Goal: Information Seeking & Learning: Learn about a topic

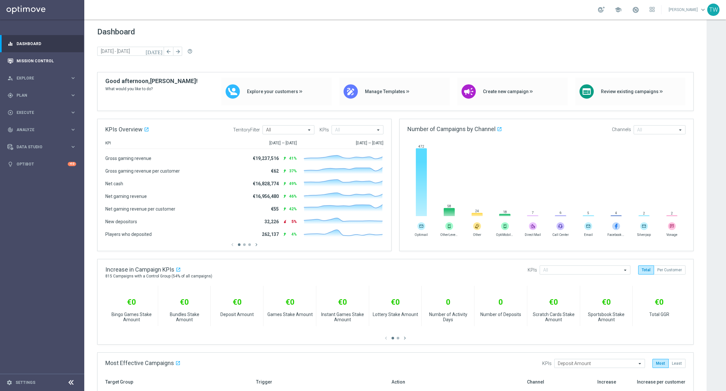
click at [11, 58] on icon "button" at bounding box center [10, 61] width 6 height 6
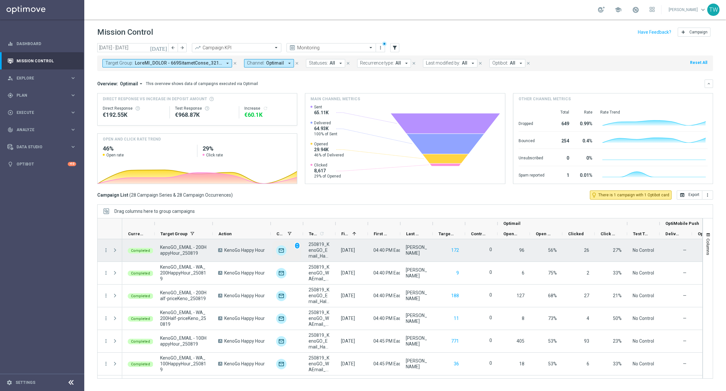
click at [271, 252] on div "unfold_more" at bounding box center [287, 250] width 32 height 22
click at [296, 243] on span "unfold_more" at bounding box center [297, 245] width 5 height 5
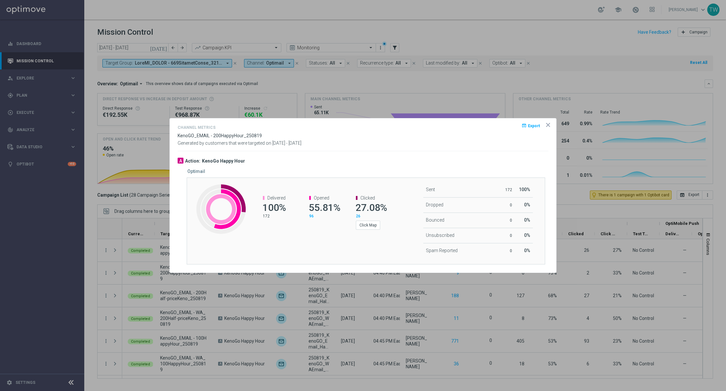
click at [547, 123] on icon "icon" at bounding box center [548, 125] width 6 height 6
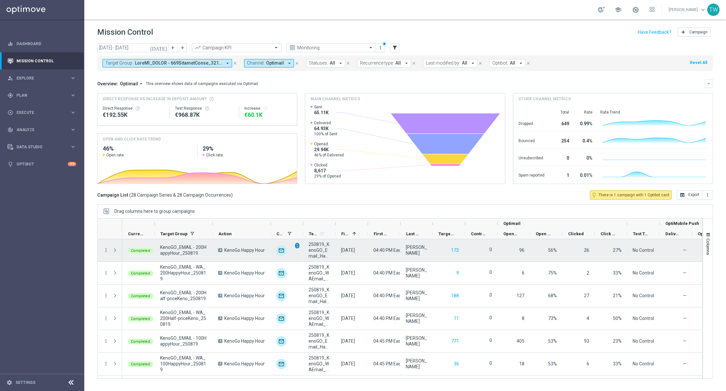
click at [295, 244] on span "unfold_more" at bounding box center [297, 245] width 5 height 5
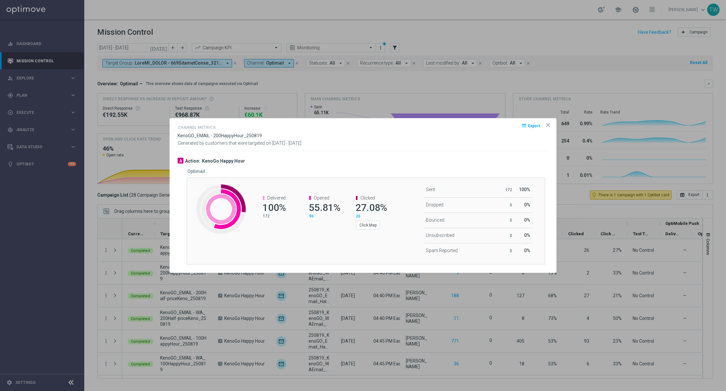
click at [549, 126] on icon "icon" at bounding box center [547, 124] width 3 height 3
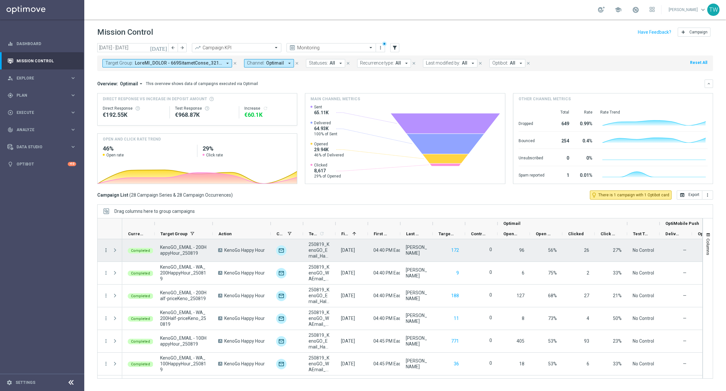
click at [105, 247] on icon "more_vert" at bounding box center [106, 250] width 6 height 6
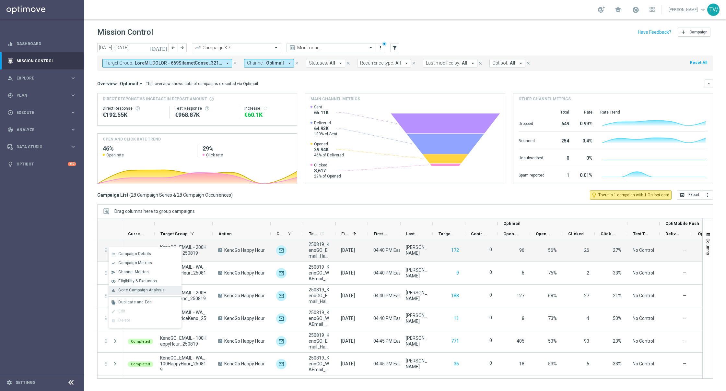
click at [170, 288] on div "Go to Campaign Analysis" at bounding box center [148, 289] width 60 height 5
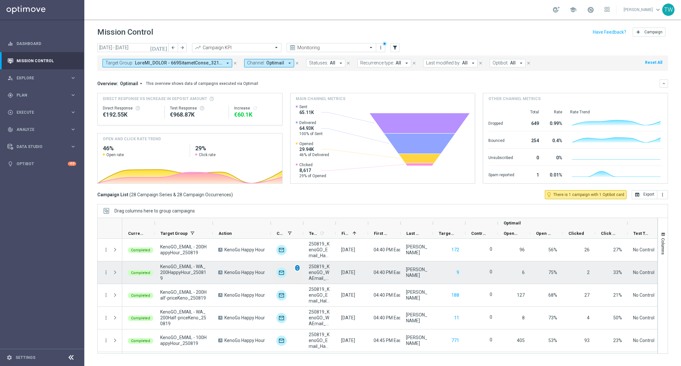
click at [295, 268] on span "unfold_more" at bounding box center [297, 268] width 5 height 5
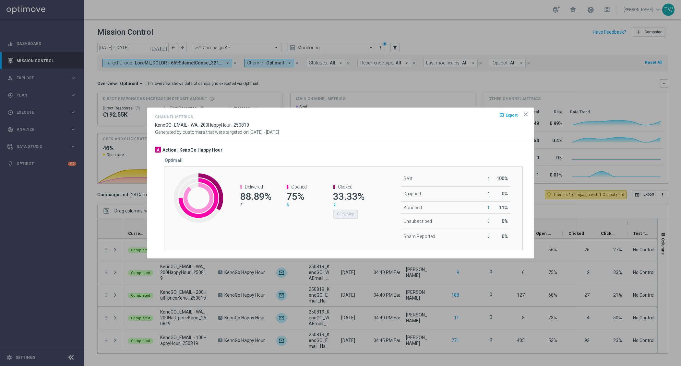
click at [528, 115] on icon "icon" at bounding box center [525, 114] width 6 height 6
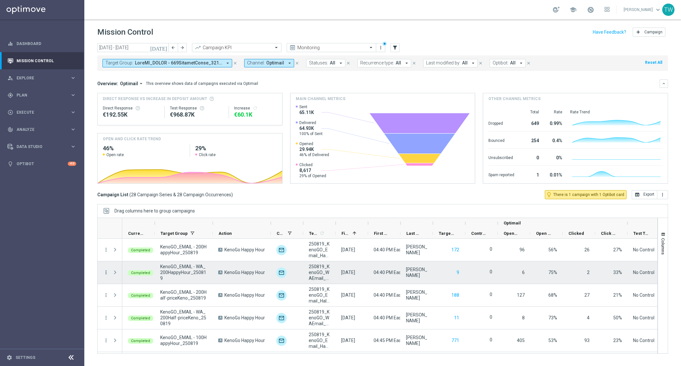
click at [106, 270] on icon "more_vert" at bounding box center [106, 273] width 6 height 6
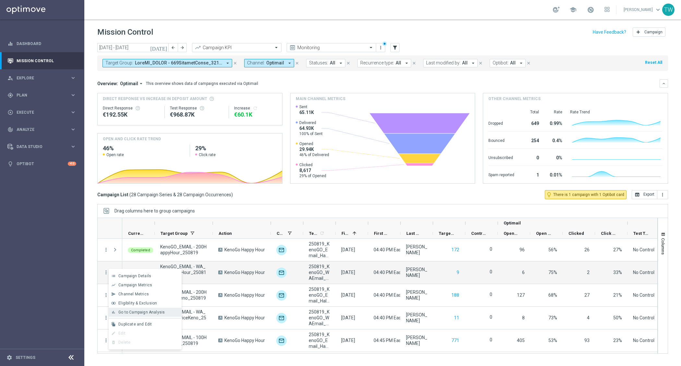
click at [145, 309] on div "bar_chart Go to Campaign Analysis" at bounding box center [145, 312] width 73 height 9
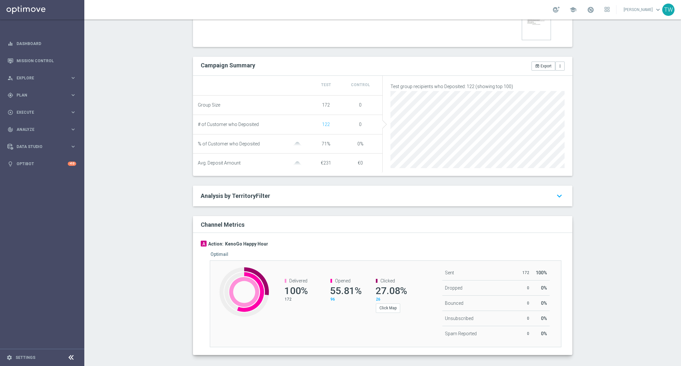
scroll to position [201, 0]
click at [390, 304] on div "Click Map" at bounding box center [390, 307] width 29 height 11
click at [389, 313] on button "Click Map" at bounding box center [388, 308] width 24 height 9
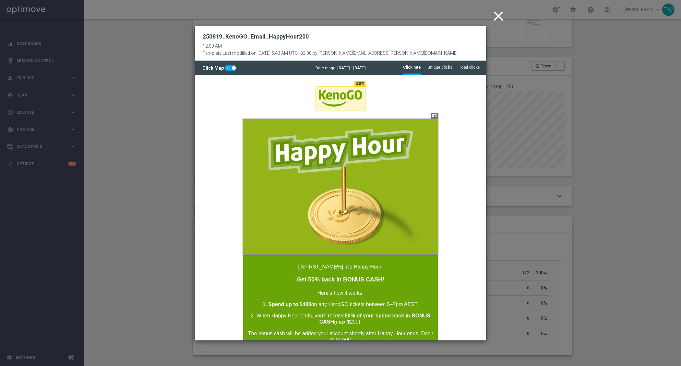
scroll to position [0, 0]
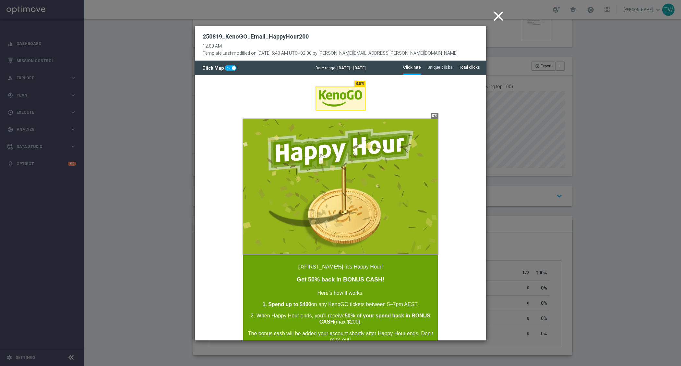
click at [470, 66] on tab-header "Total clicks" at bounding box center [469, 68] width 21 height 6
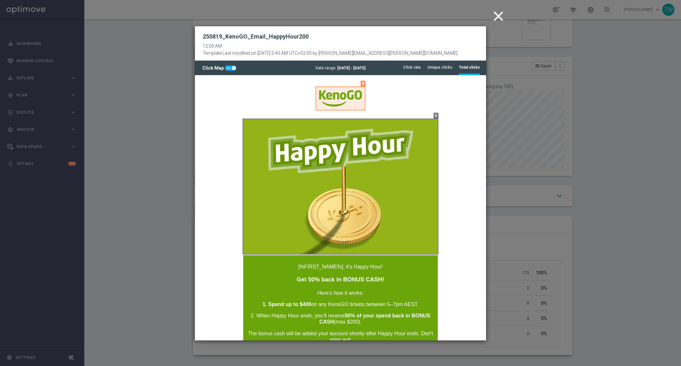
scroll to position [497, 0]
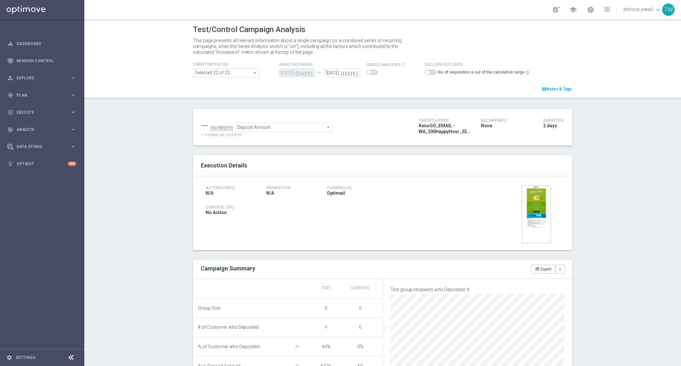
scroll to position [195, 0]
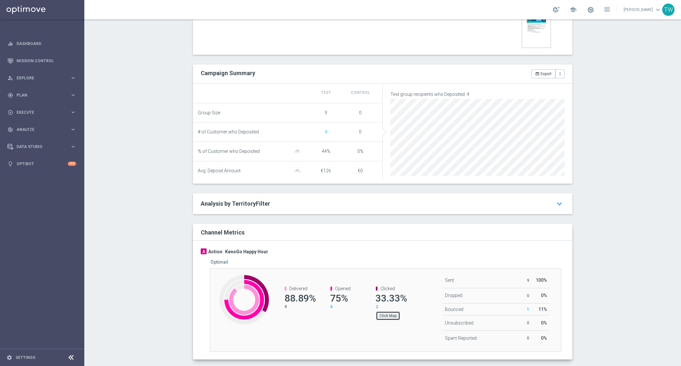
click at [392, 319] on button "Click Map" at bounding box center [388, 315] width 24 height 9
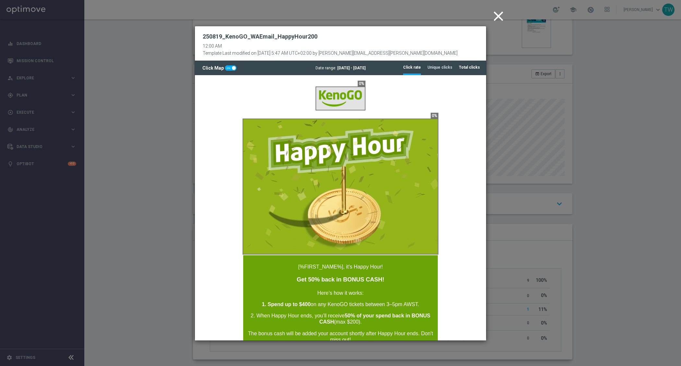
click at [468, 69] on tab-header "Total clicks" at bounding box center [469, 68] width 21 height 6
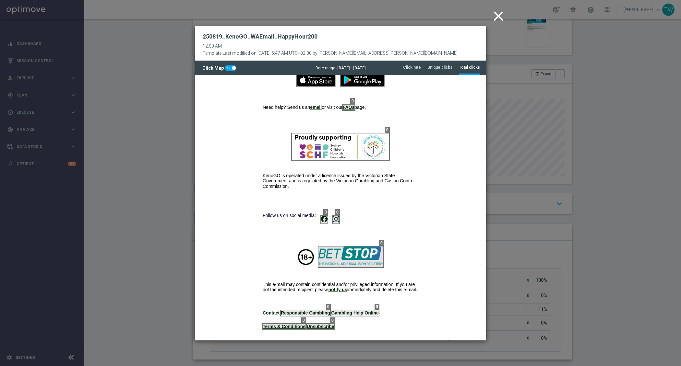
scroll to position [497, 0]
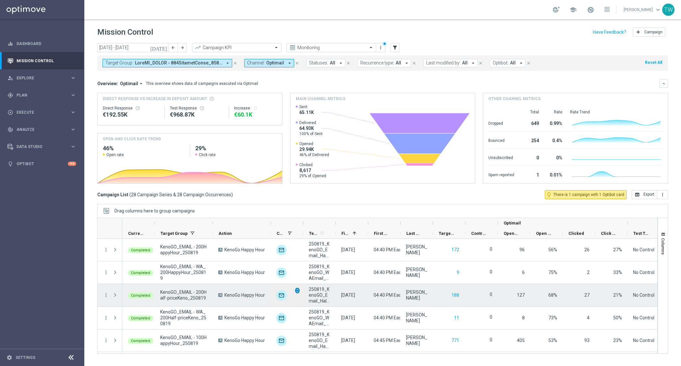
click at [298, 288] on span "unfold_more" at bounding box center [297, 290] width 5 height 5
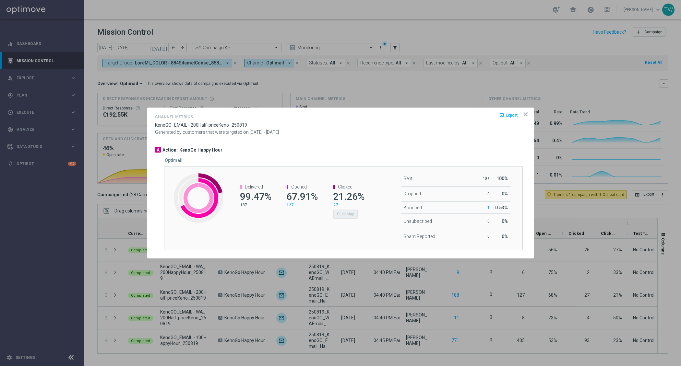
drag, startPoint x: 522, startPoint y: 119, endPoint x: 524, endPoint y: 115, distance: 4.5
click at [522, 119] on div "open_in_browser Export" at bounding box center [516, 117] width 20 height 9
click at [525, 115] on icon "icon" at bounding box center [525, 114] width 3 height 3
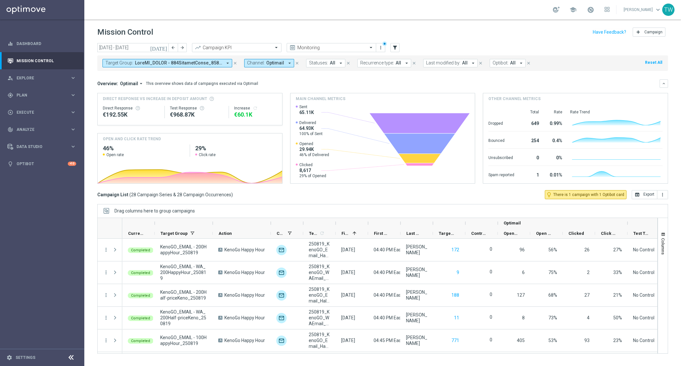
click at [212, 221] on div at bounding box center [212, 223] width 3 height 10
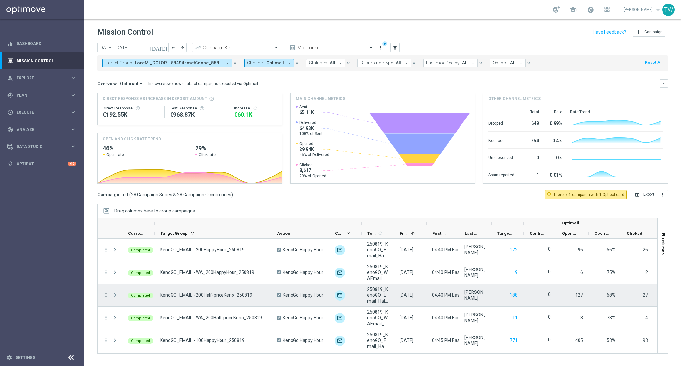
click at [105, 294] on icon "more_vert" at bounding box center [106, 295] width 6 height 6
click at [152, 252] on span "Go to Campaign Analysis" at bounding box center [141, 254] width 46 height 5
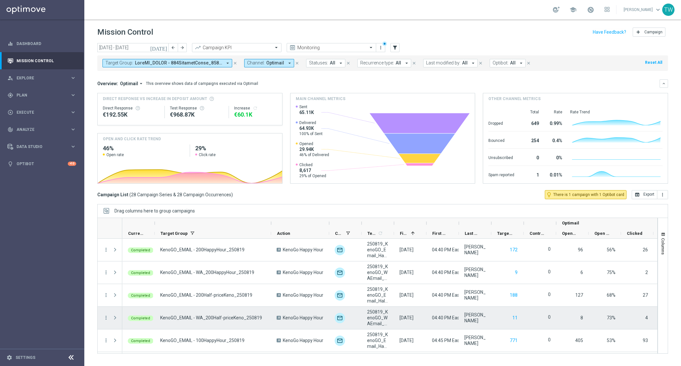
drag, startPoint x: 107, startPoint y: 317, endPoint x: 118, endPoint y: 317, distance: 11.7
click at [107, 317] on icon "more_vert" at bounding box center [106, 318] width 6 height 6
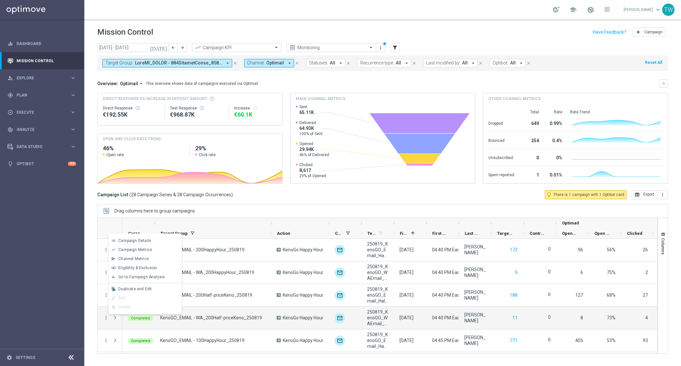
click at [170, 279] on div "Go to Campaign Analysis" at bounding box center [148, 277] width 60 height 5
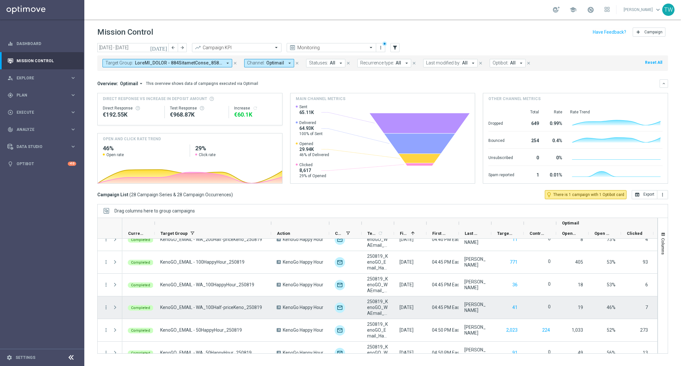
scroll to position [88, 0]
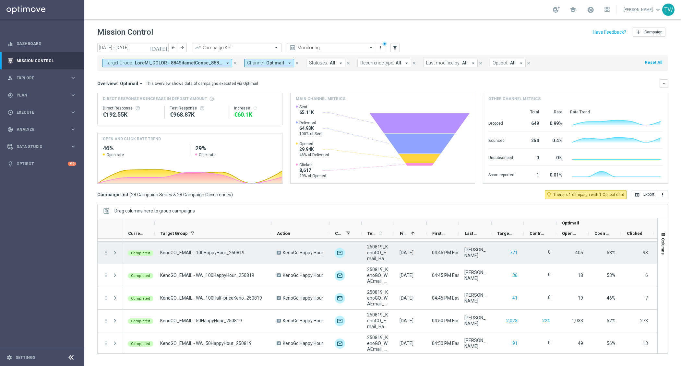
click at [104, 251] on icon "more_vert" at bounding box center [106, 253] width 6 height 6
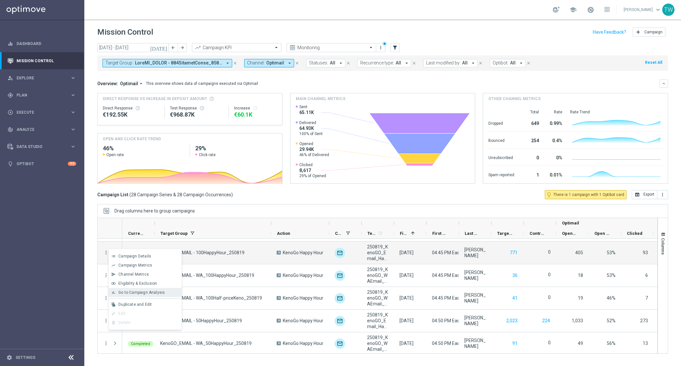
click at [147, 291] on span "Go to Campaign Analysis" at bounding box center [141, 292] width 46 height 5
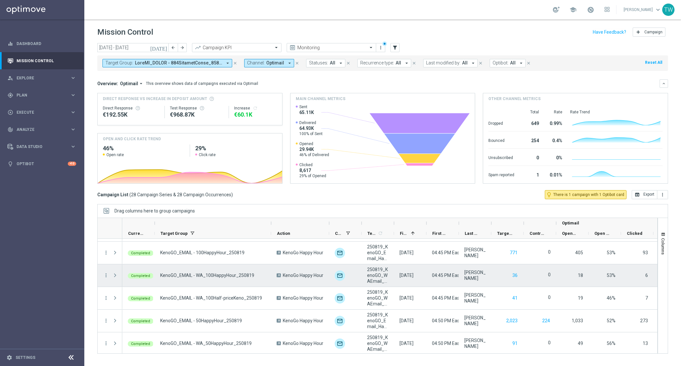
drag, startPoint x: 258, startPoint y: 275, endPoint x: 323, endPoint y: 274, distance: 64.8
click at [262, 275] on div "KenoGO_EMAIL - WA_100HappyHour_250819" at bounding box center [213, 275] width 116 height 22
click at [354, 269] on span "unfold_more" at bounding box center [355, 271] width 5 height 5
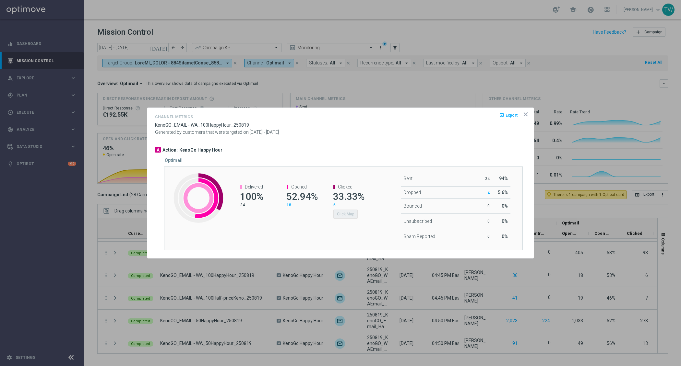
click at [527, 111] on icon "icon" at bounding box center [525, 114] width 6 height 6
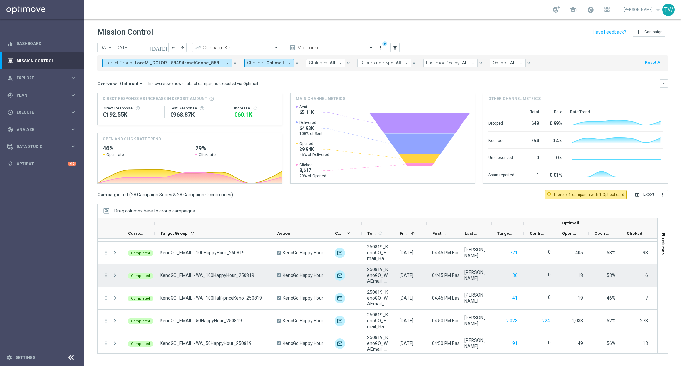
click at [103, 277] on icon "more_vert" at bounding box center [106, 276] width 6 height 6
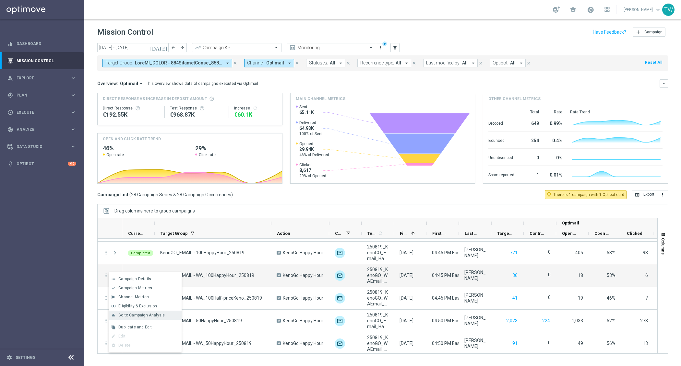
click at [157, 314] on span "Go to Campaign Analysis" at bounding box center [141, 315] width 46 height 5
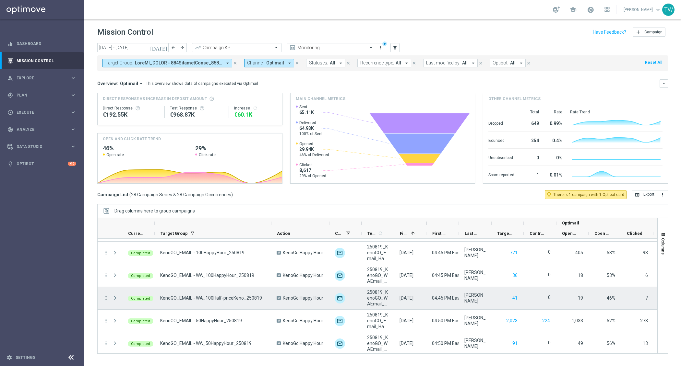
click at [104, 295] on icon "more_vert" at bounding box center [106, 298] width 6 height 6
click at [134, 258] on span "Go to Campaign Analysis" at bounding box center [141, 257] width 46 height 5
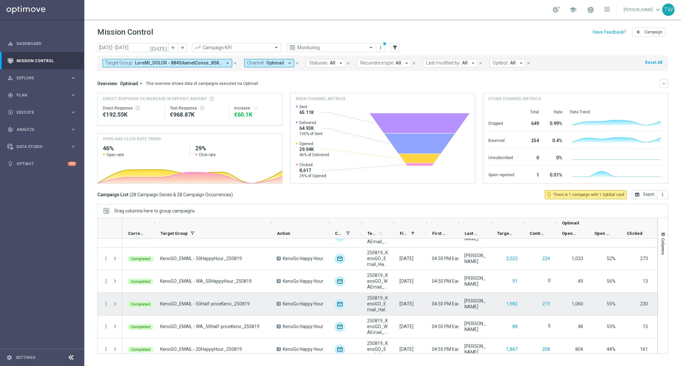
scroll to position [154, 0]
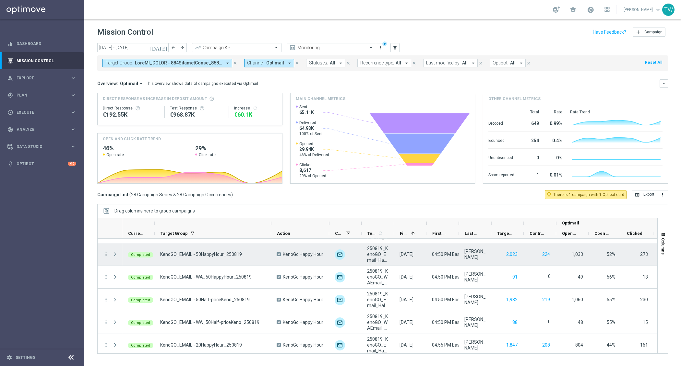
click at [108, 253] on icon "more_vert" at bounding box center [106, 254] width 6 height 6
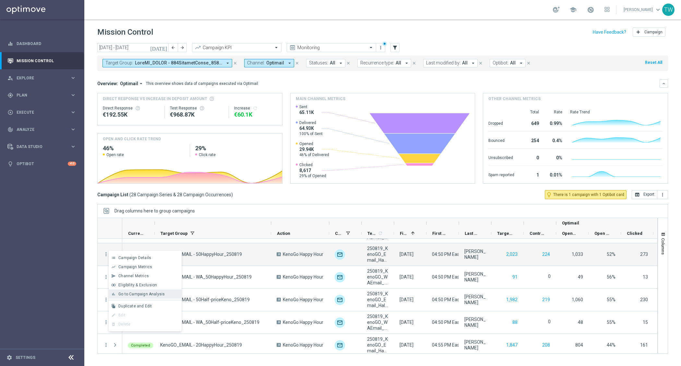
click at [146, 295] on span "Go to Campaign Analysis" at bounding box center [141, 294] width 46 height 5
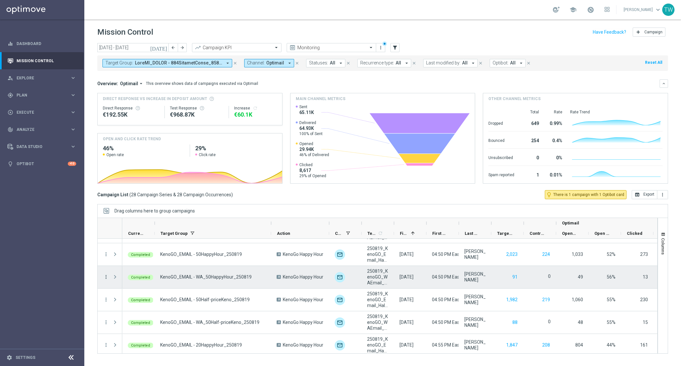
click at [104, 275] on icon "more_vert" at bounding box center [106, 277] width 6 height 6
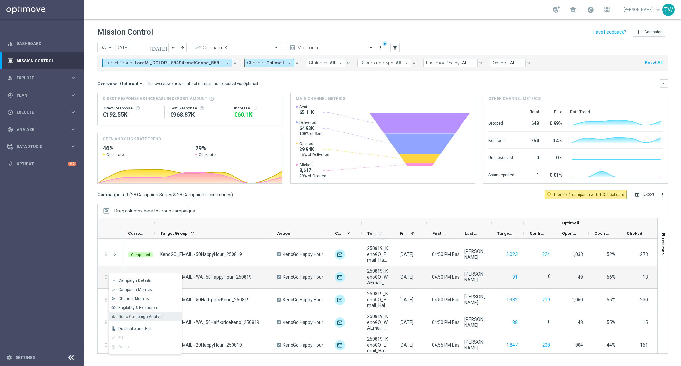
click at [152, 316] on span "Go to Campaign Analysis" at bounding box center [141, 317] width 46 height 5
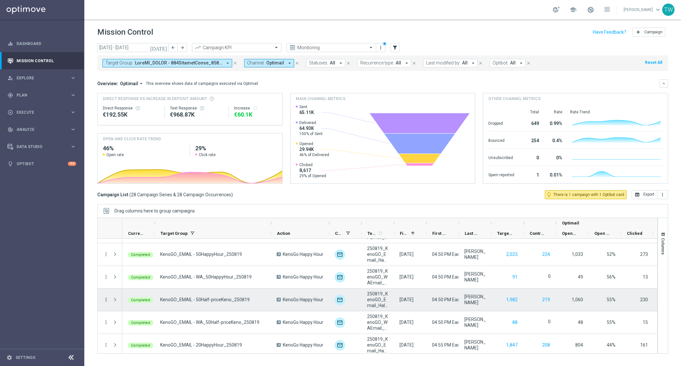
click at [104, 298] on icon "more_vert" at bounding box center [106, 300] width 6 height 6
click at [147, 259] on span "Go to Campaign Analysis" at bounding box center [141, 259] width 46 height 5
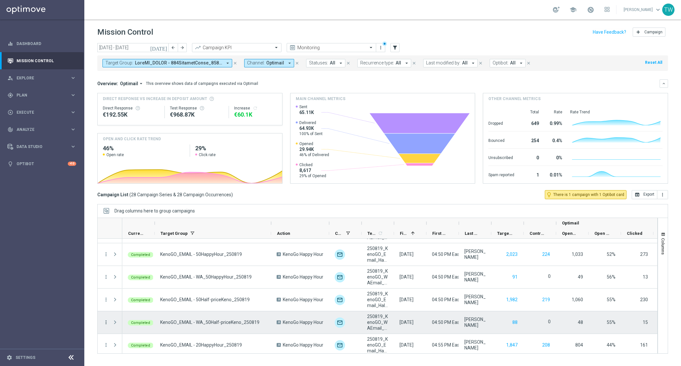
click at [108, 322] on icon "more_vert" at bounding box center [106, 323] width 6 height 6
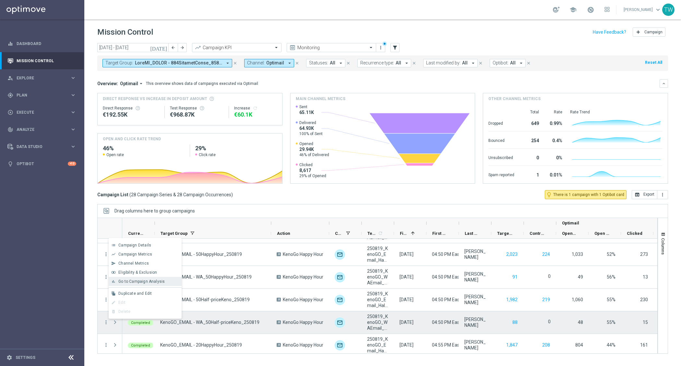
click at [166, 279] on div "Go to Campaign Analysis" at bounding box center [148, 281] width 60 height 5
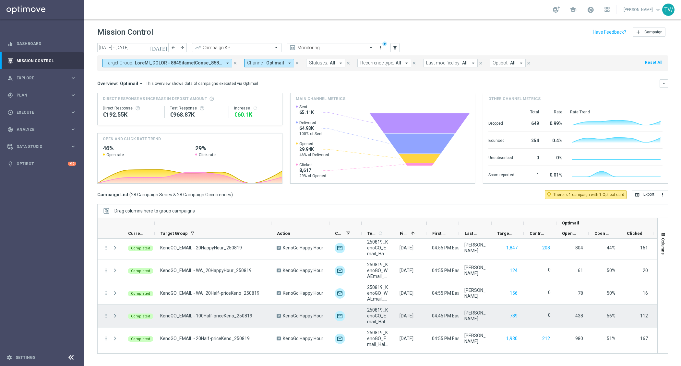
scroll to position [250, 0]
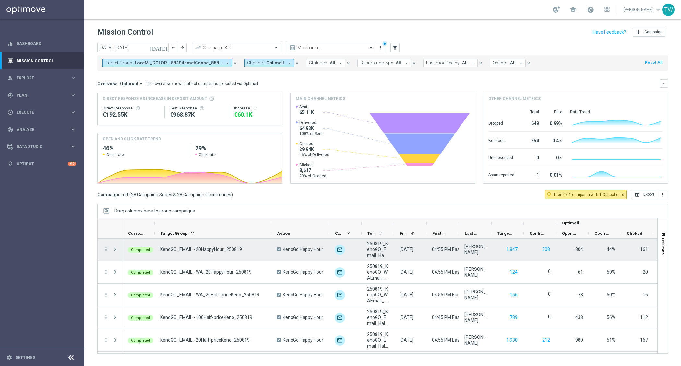
click at [103, 250] on icon "more_vert" at bounding box center [106, 250] width 6 height 6
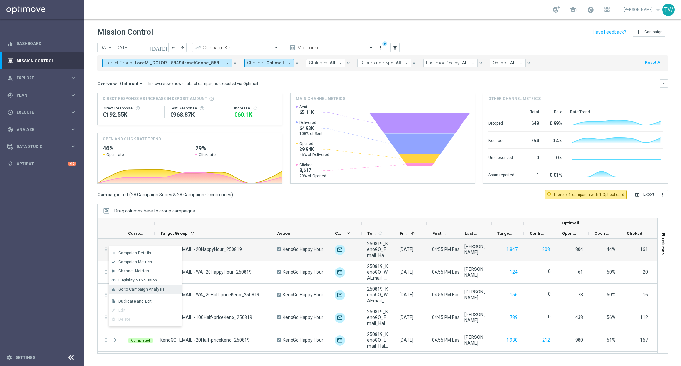
click at [161, 290] on span "Go to Campaign Analysis" at bounding box center [141, 289] width 46 height 5
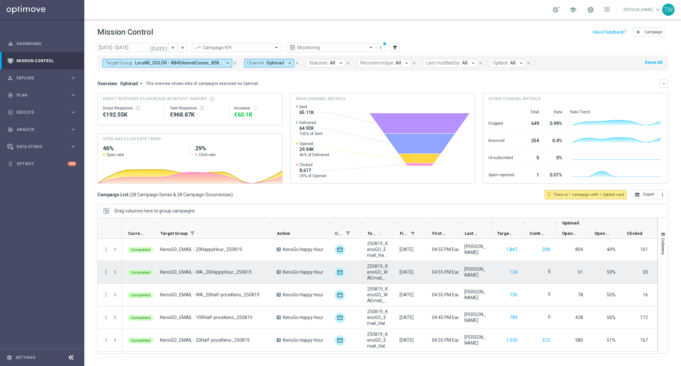
click at [106, 272] on icon "more_vert" at bounding box center [106, 272] width 6 height 6
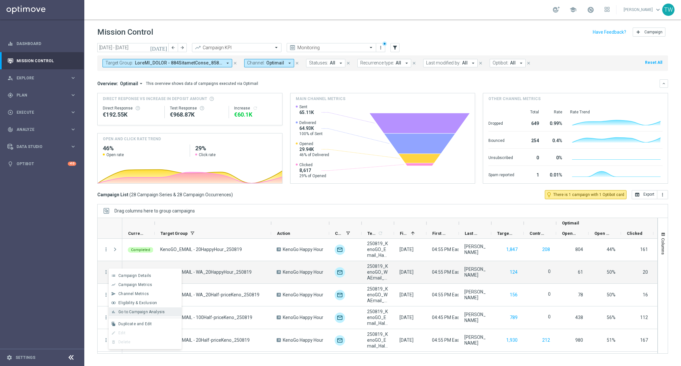
click at [157, 313] on span "Go to Campaign Analysis" at bounding box center [141, 312] width 46 height 5
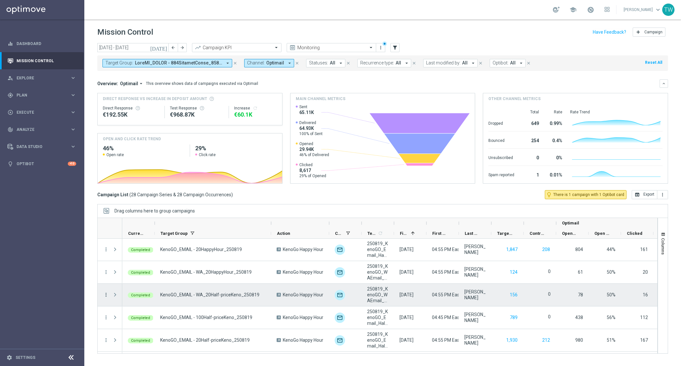
click at [106, 293] on icon "more_vert" at bounding box center [106, 295] width 6 height 6
click at [157, 255] on span "Go to Campaign Analysis" at bounding box center [141, 254] width 46 height 5
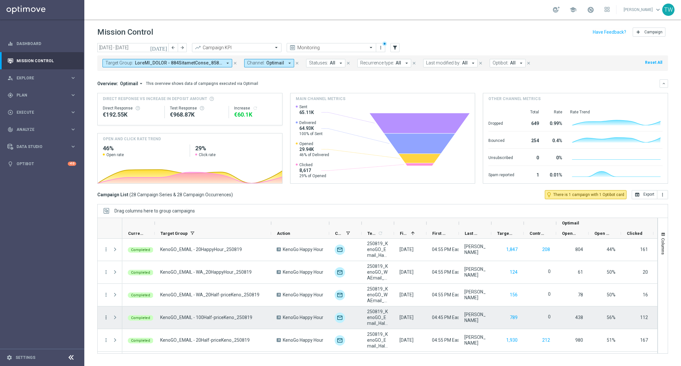
click at [107, 316] on icon "more_vert" at bounding box center [106, 318] width 6 height 6
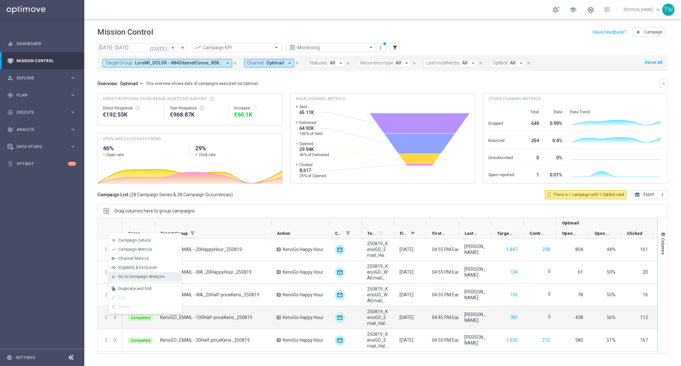
click at [168, 278] on div "Go to Campaign Analysis" at bounding box center [148, 276] width 60 height 5
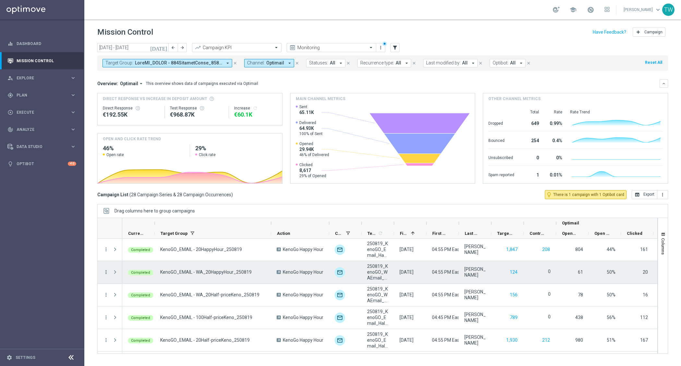
click at [108, 271] on icon "more_vert" at bounding box center [106, 272] width 6 height 6
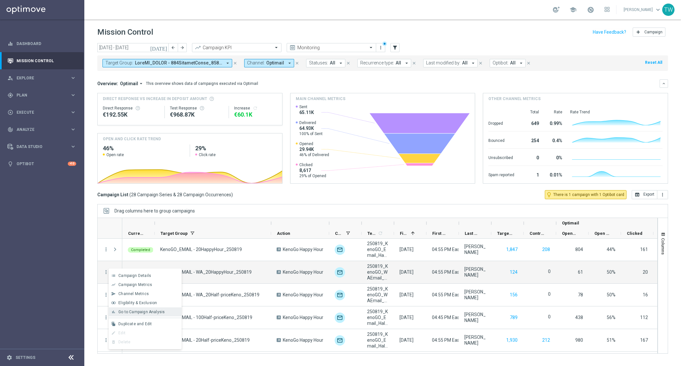
click at [158, 313] on span "Go to Campaign Analysis" at bounding box center [141, 312] width 46 height 5
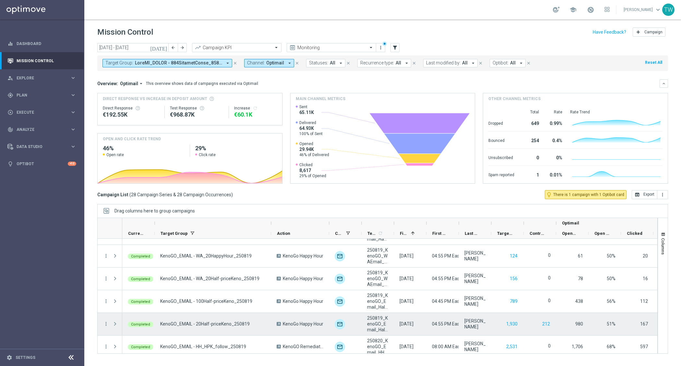
scroll to position [273, 0]
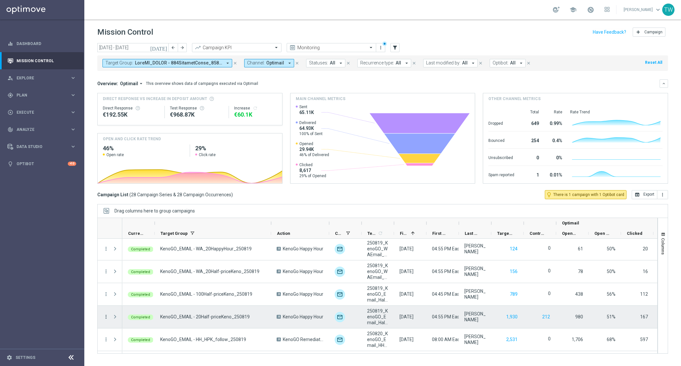
click at [107, 316] on icon "more_vert" at bounding box center [106, 317] width 6 height 6
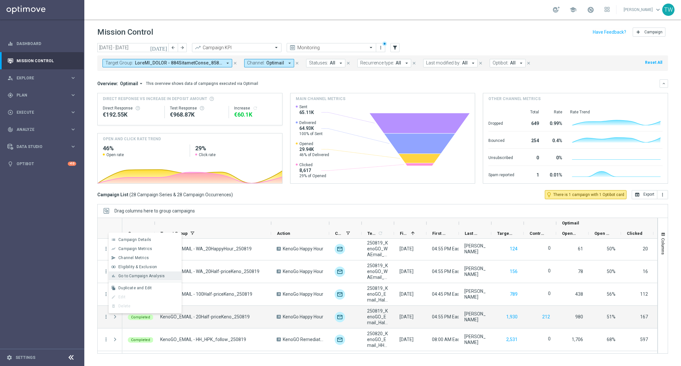
click at [153, 276] on span "Go to Campaign Analysis" at bounding box center [141, 276] width 46 height 5
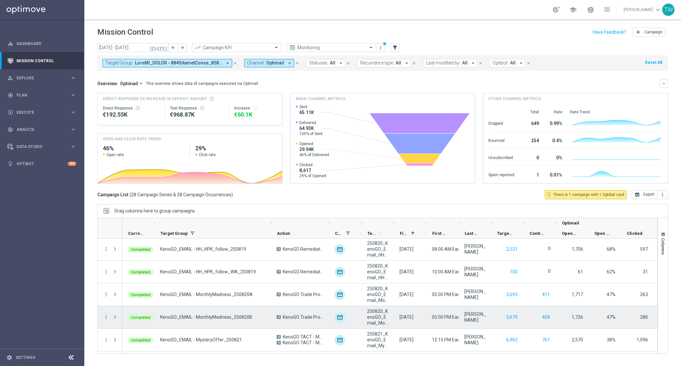
scroll to position [366, 0]
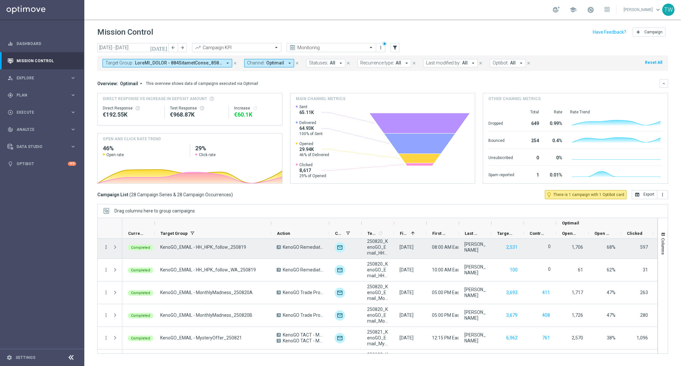
drag, startPoint x: 105, startPoint y: 244, endPoint x: 108, endPoint y: 246, distance: 3.5
click at [105, 244] on icon "more_vert" at bounding box center [106, 247] width 6 height 6
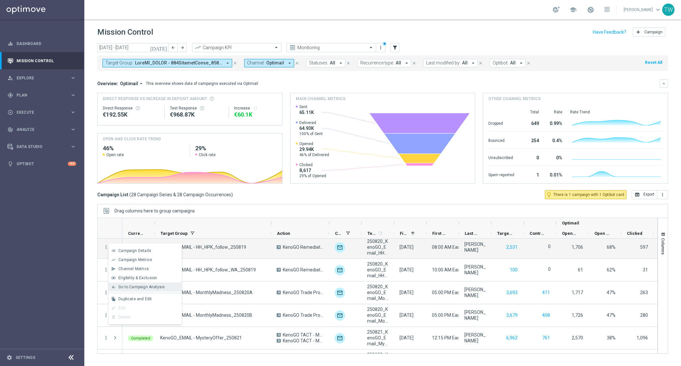
click at [164, 289] on div "Go to Campaign Analysis" at bounding box center [148, 287] width 60 height 5
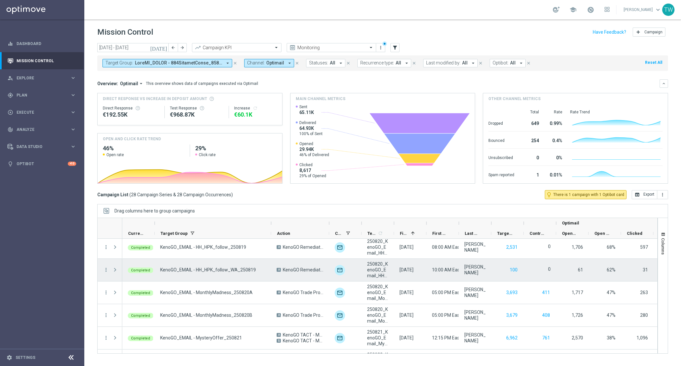
click at [109, 268] on div at bounding box center [115, 270] width 13 height 22
click at [106, 269] on icon "more_vert" at bounding box center [106, 270] width 6 height 6
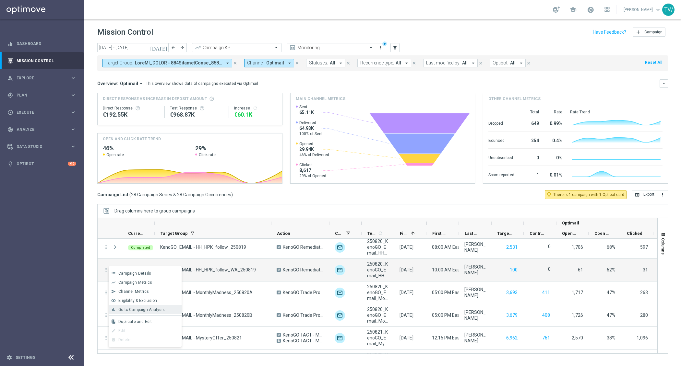
click at [175, 310] on div "Go to Campaign Analysis" at bounding box center [148, 310] width 60 height 5
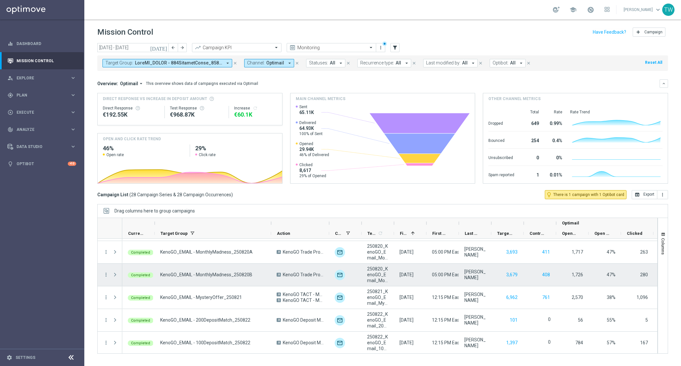
scroll to position [409, 0]
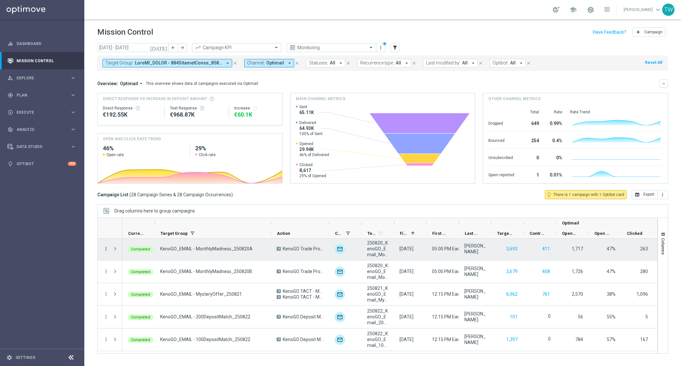
click at [105, 246] on icon "more_vert" at bounding box center [106, 249] width 6 height 6
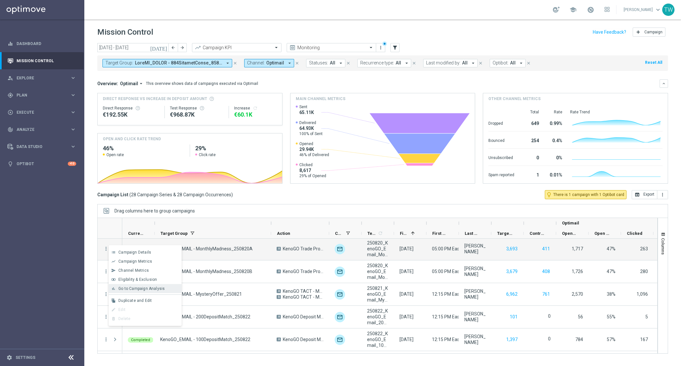
click at [157, 287] on span "Go to Campaign Analysis" at bounding box center [141, 288] width 46 height 5
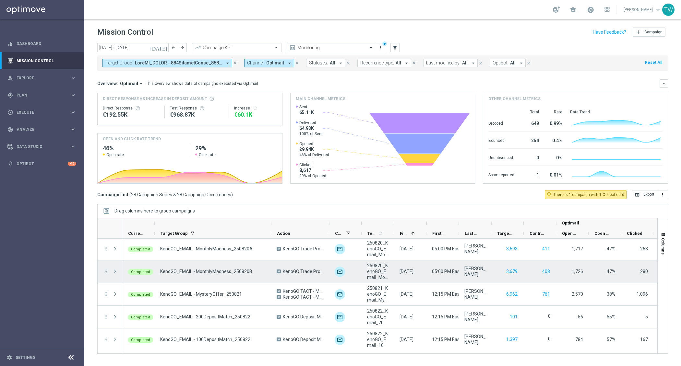
click at [104, 271] on icon "more_vert" at bounding box center [106, 272] width 6 height 6
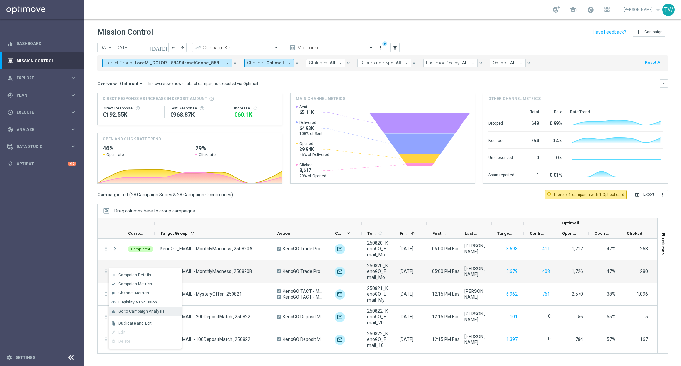
click at [157, 312] on span "Go to Campaign Analysis" at bounding box center [141, 311] width 46 height 5
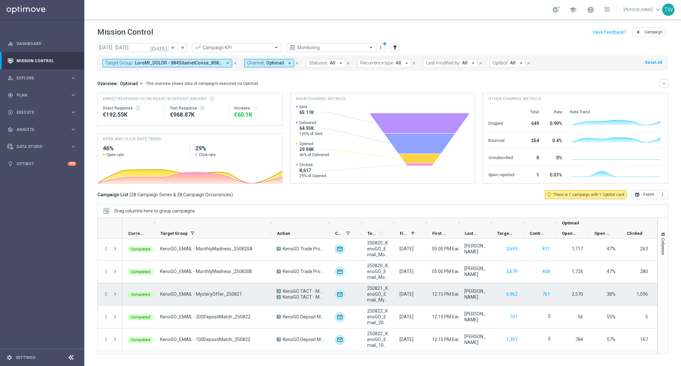
click at [105, 293] on icon "more_vert" at bounding box center [106, 294] width 6 height 6
click at [160, 251] on span "Go to Campaign Analysis" at bounding box center [141, 253] width 46 height 5
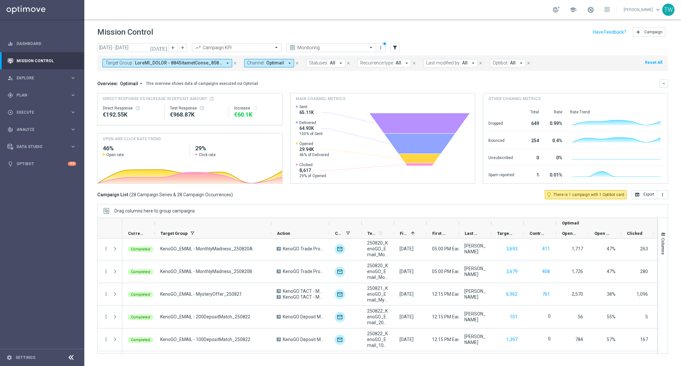
scroll to position [473, 0]
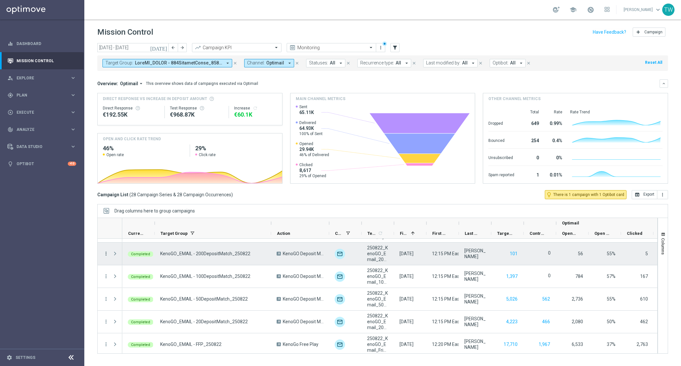
click at [103, 253] on icon "more_vert" at bounding box center [106, 254] width 6 height 6
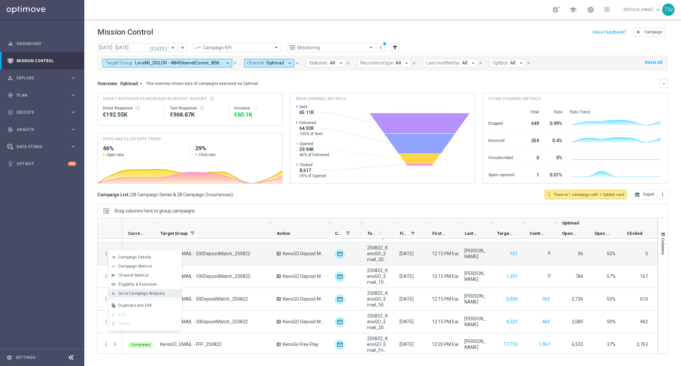
click at [172, 293] on div "Go to Campaign Analysis" at bounding box center [148, 293] width 60 height 5
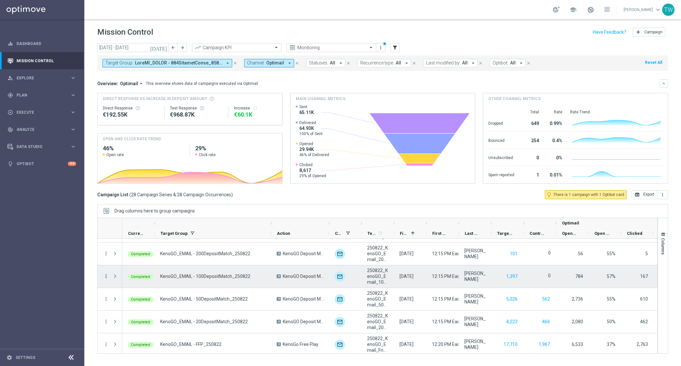
click at [107, 274] on icon "more_vert" at bounding box center [106, 277] width 6 height 6
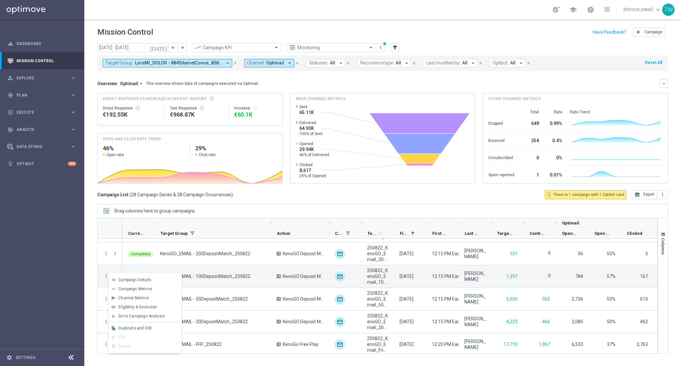
click at [163, 317] on div "Go to Campaign Analysis" at bounding box center [148, 316] width 60 height 5
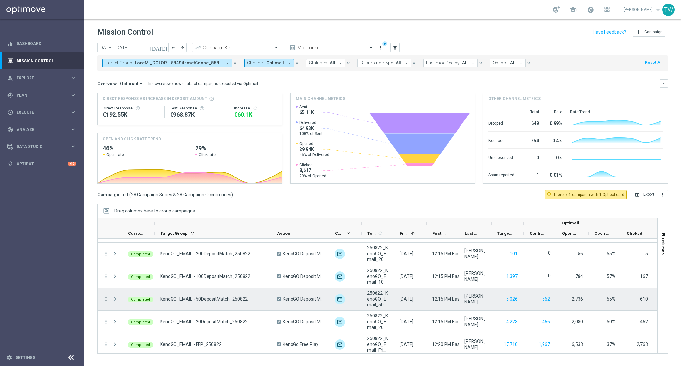
click at [106, 299] on icon "more_vert" at bounding box center [106, 299] width 6 height 6
click at [158, 252] on div "bar_chart Go to Campaign Analysis" at bounding box center [145, 249] width 73 height 9
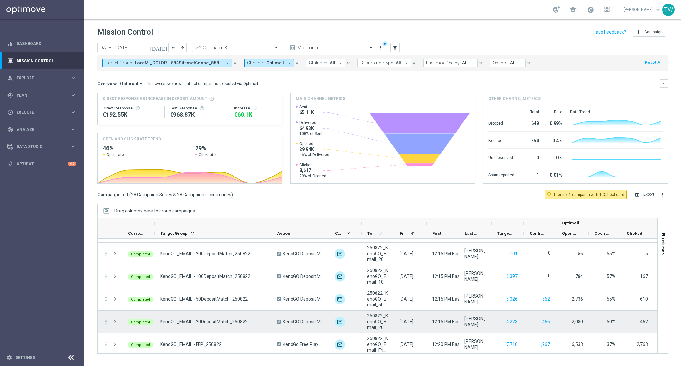
click at [104, 321] on icon "more_vert" at bounding box center [106, 322] width 6 height 6
click at [155, 279] on span "Go to Campaign Analysis" at bounding box center [141, 281] width 46 height 5
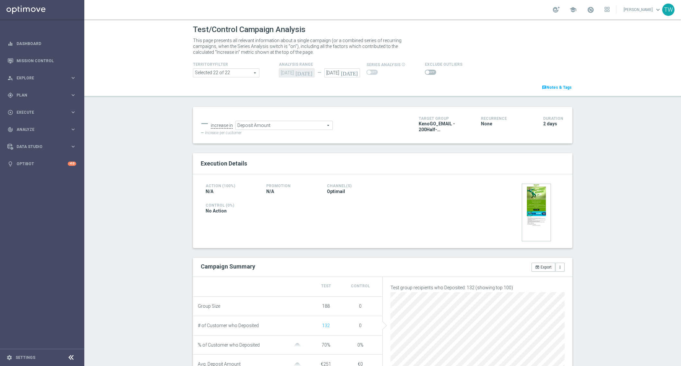
scroll to position [194, 0]
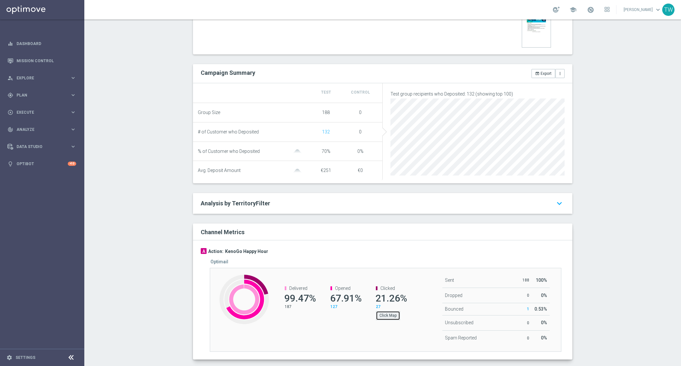
click at [391, 320] on button "Click Map" at bounding box center [388, 315] width 24 height 9
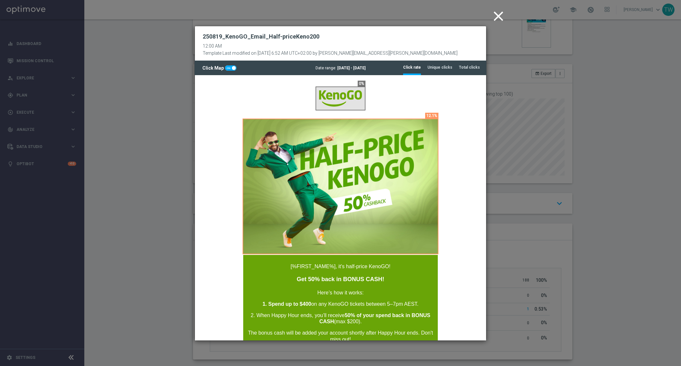
scroll to position [0, 0]
drag, startPoint x: 469, startPoint y: 70, endPoint x: 264, endPoint y: 58, distance: 204.8
click at [469, 70] on tab-header "Total clicks" at bounding box center [469, 68] width 21 height 6
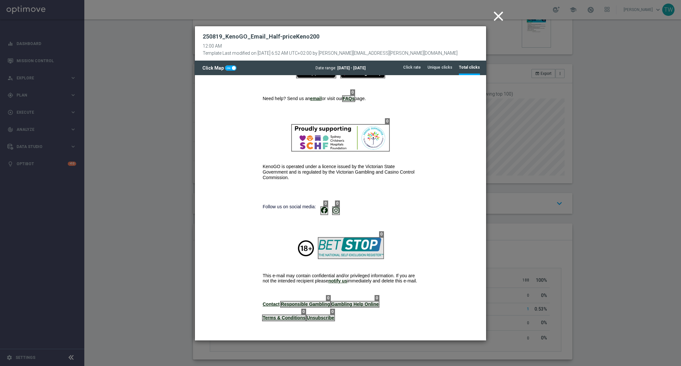
scroll to position [497, 0]
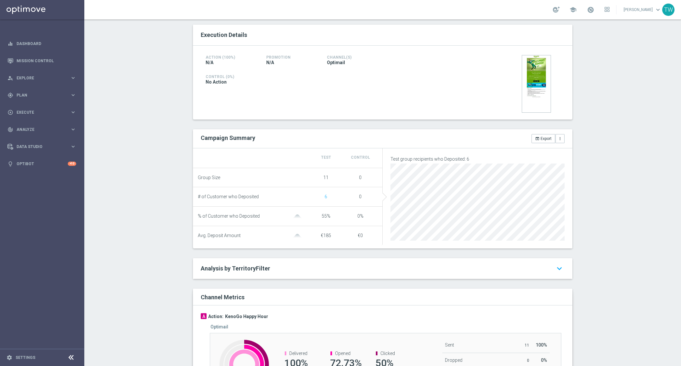
scroll to position [210, 0]
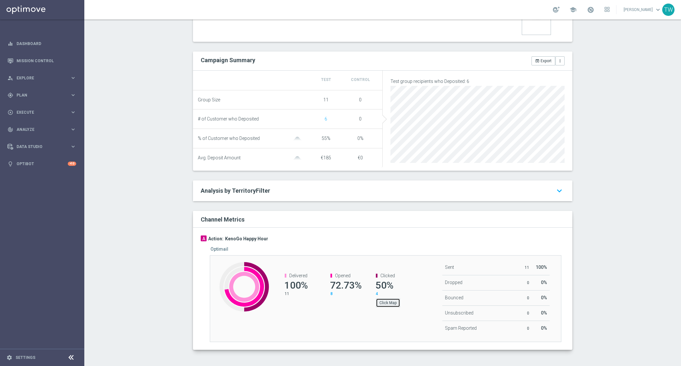
click at [386, 305] on button "Click Map" at bounding box center [388, 302] width 24 height 9
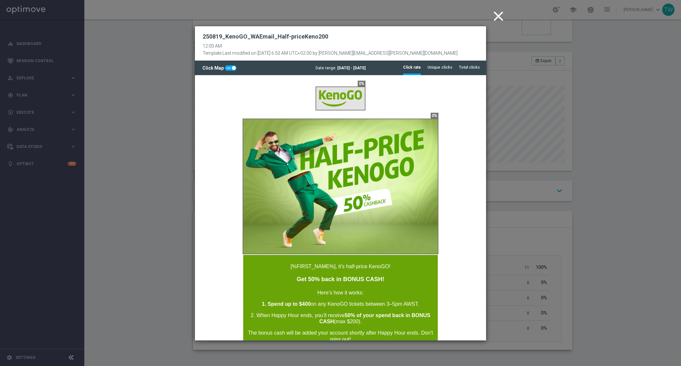
scroll to position [0, 0]
click at [471, 64] on li "Total clicks" at bounding box center [469, 68] width 21 height 14
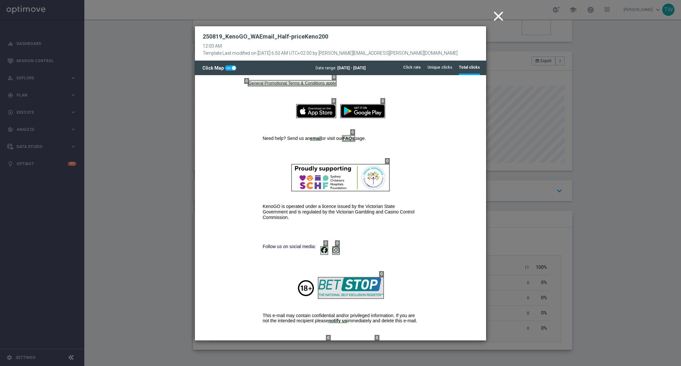
scroll to position [497, 0]
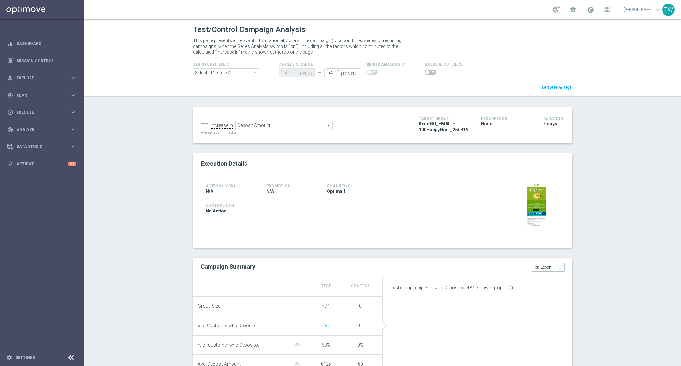
scroll to position [194, 0]
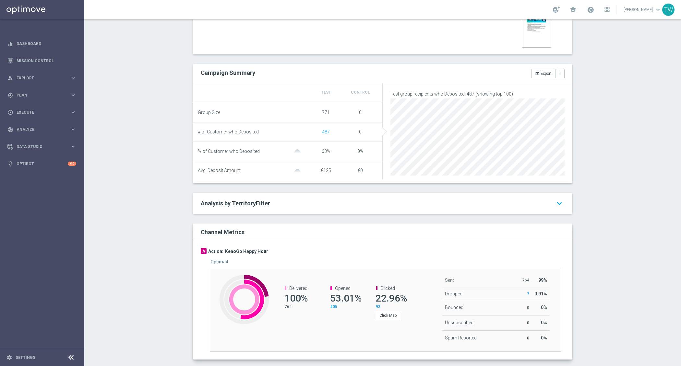
click at [400, 320] on div "Click Map" at bounding box center [390, 314] width 29 height 11
click at [395, 320] on button "Click Map" at bounding box center [388, 315] width 24 height 9
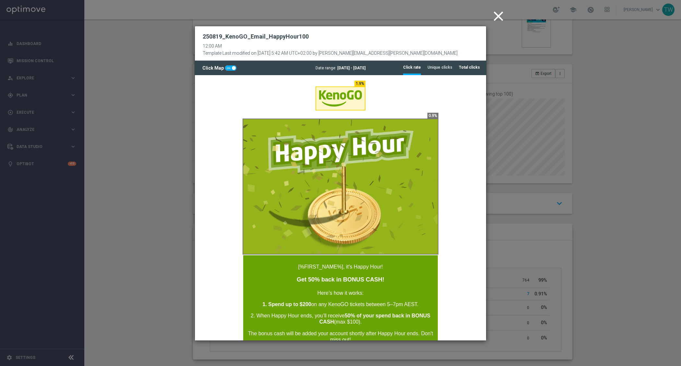
drag, startPoint x: 474, startPoint y: 67, endPoint x: 473, endPoint y: 71, distance: 3.7
click at [474, 67] on tab-header "Total clicks" at bounding box center [469, 68] width 21 height 6
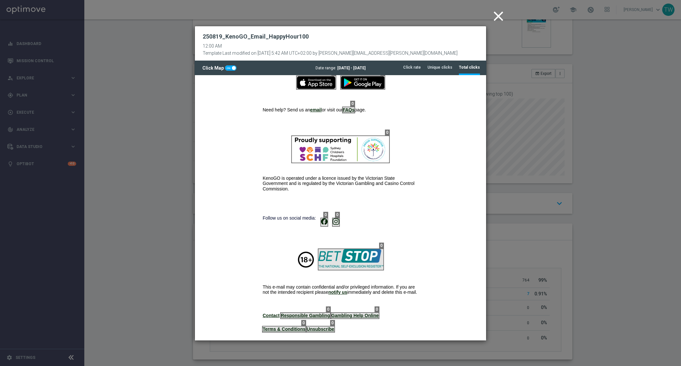
scroll to position [497, 0]
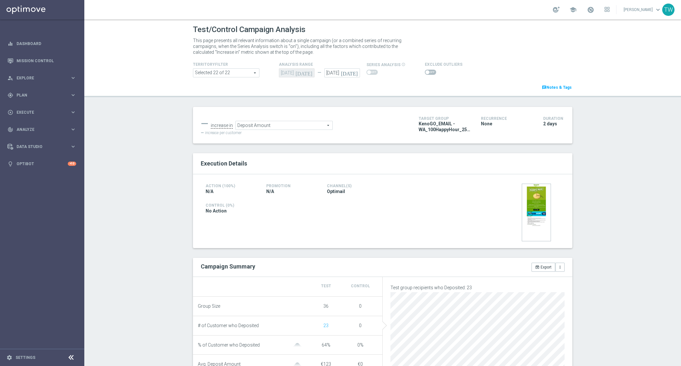
scroll to position [205, 0]
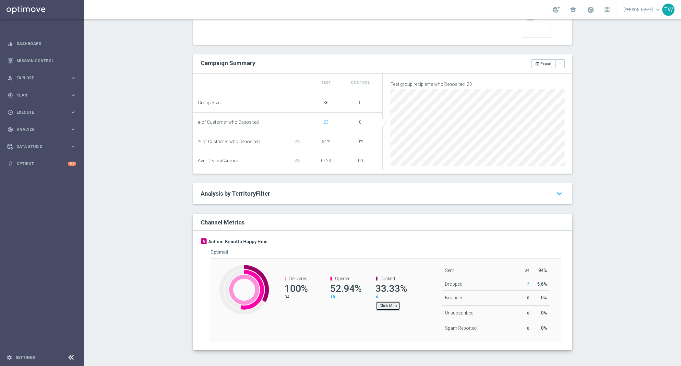
click at [390, 306] on button "Click Map" at bounding box center [388, 305] width 24 height 9
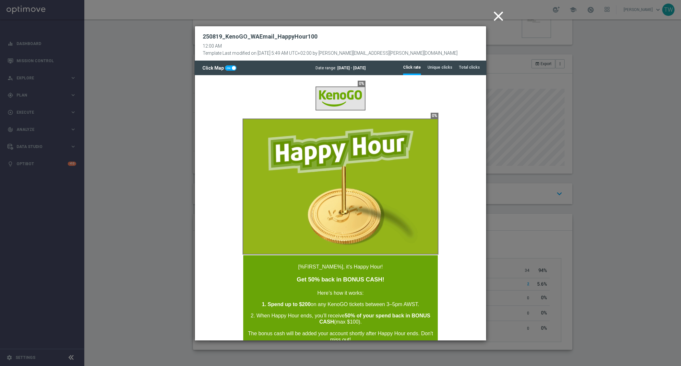
scroll to position [0, 0]
drag, startPoint x: 474, startPoint y: 63, endPoint x: 471, endPoint y: 71, distance: 8.0
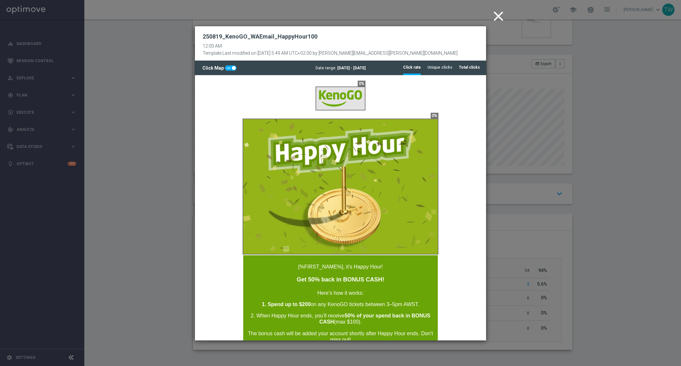
click at [474, 64] on li "Total clicks" at bounding box center [469, 68] width 21 height 14
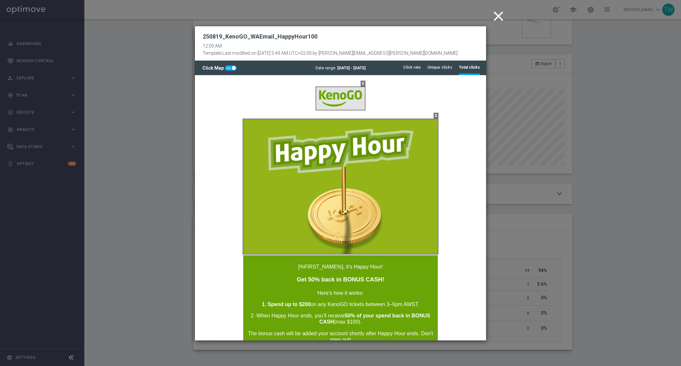
scroll to position [497, 0]
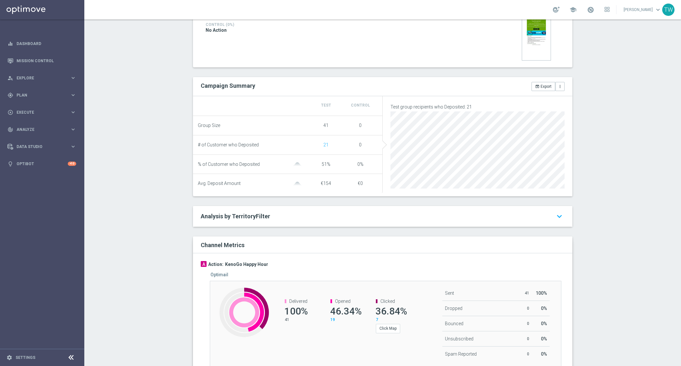
scroll to position [208, 0]
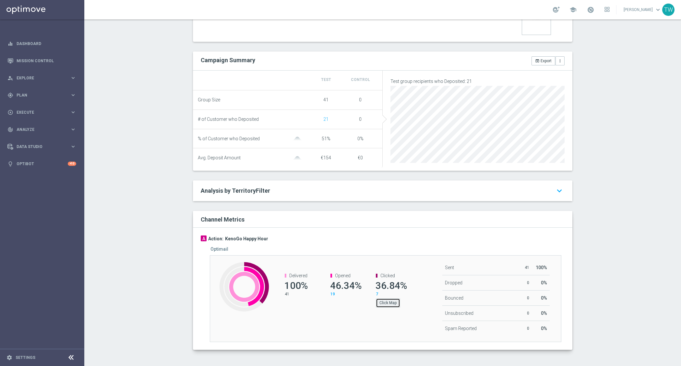
click at [386, 302] on button "Click Map" at bounding box center [388, 302] width 24 height 9
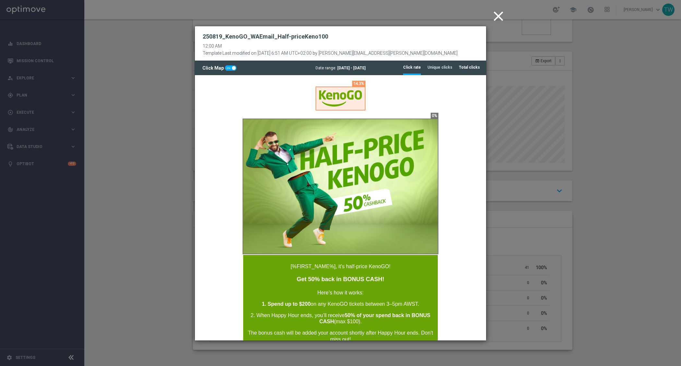
click at [468, 71] on li "Total clicks" at bounding box center [469, 68] width 21 height 14
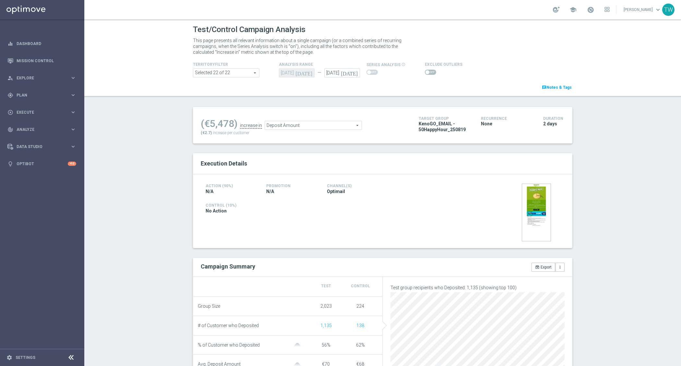
scroll to position [202, 0]
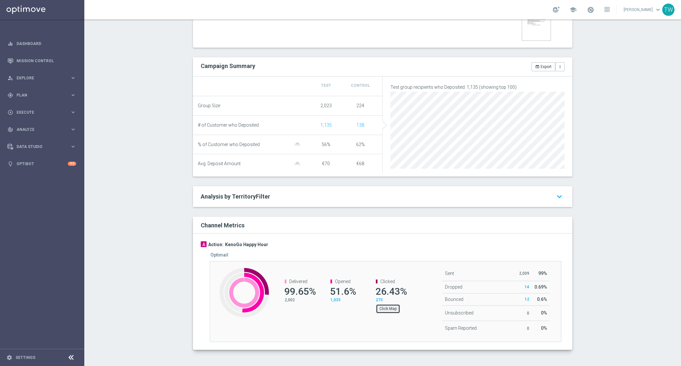
click at [388, 313] on button "Click Map" at bounding box center [388, 308] width 24 height 9
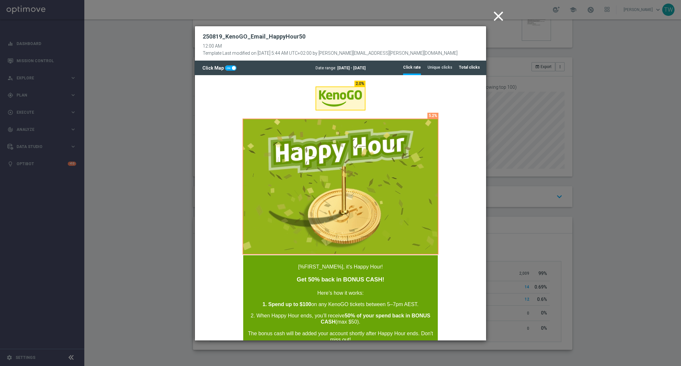
click at [473, 68] on tab-header "Total clicks" at bounding box center [469, 68] width 21 height 6
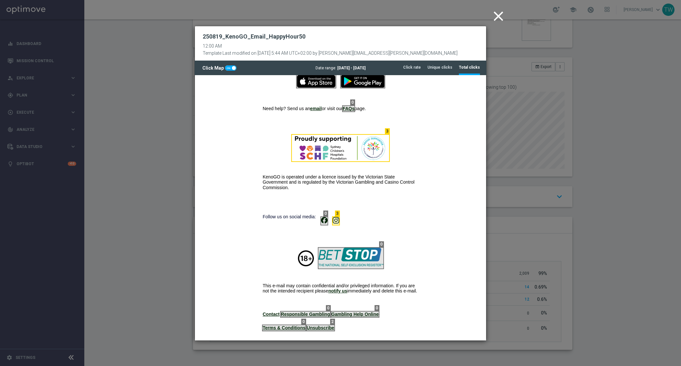
scroll to position [497, 0]
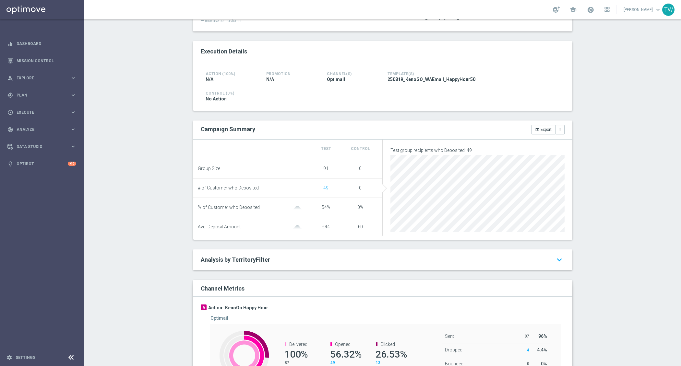
scroll to position [180, 0]
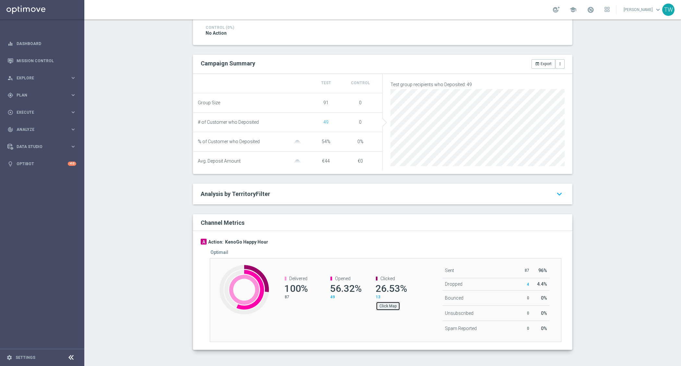
click at [382, 309] on button "Click Map" at bounding box center [388, 306] width 24 height 9
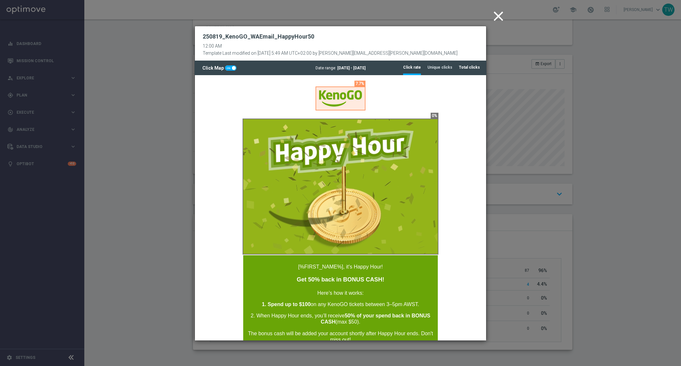
drag, startPoint x: 285, startPoint y: 1, endPoint x: 474, endPoint y: 71, distance: 201.2
click at [474, 71] on li "Total clicks" at bounding box center [469, 68] width 21 height 14
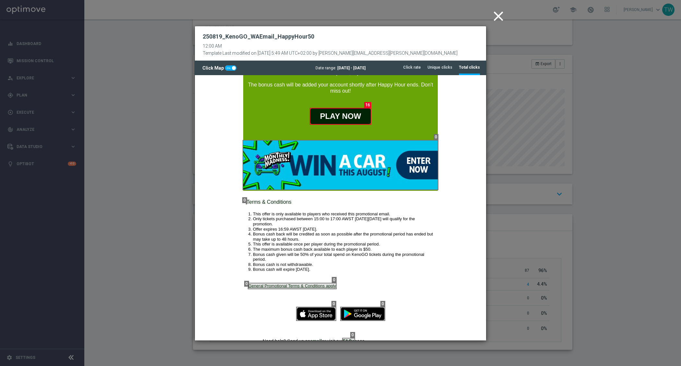
scroll to position [497, 0]
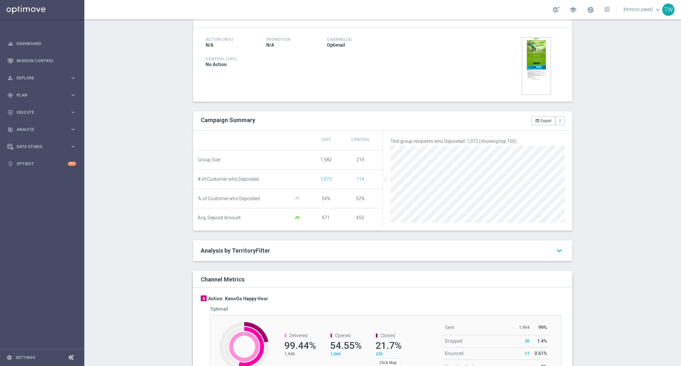
scroll to position [202, 0]
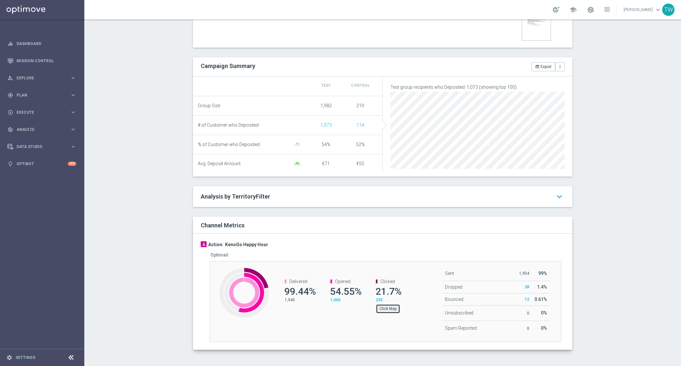
click at [387, 308] on button "Click Map" at bounding box center [388, 308] width 24 height 9
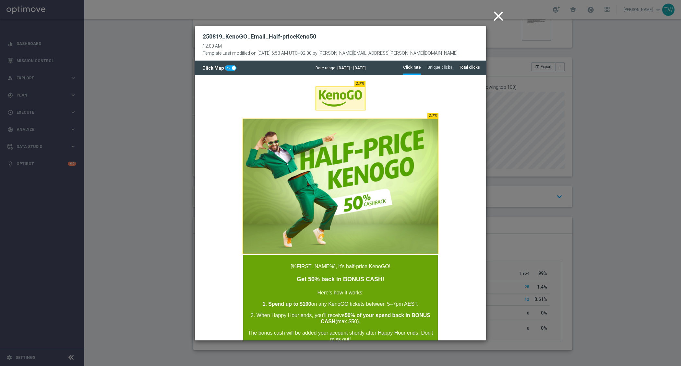
drag, startPoint x: 475, startPoint y: 66, endPoint x: 474, endPoint y: 70, distance: 4.0
click at [475, 66] on tab-header "Total clicks" at bounding box center [469, 68] width 21 height 6
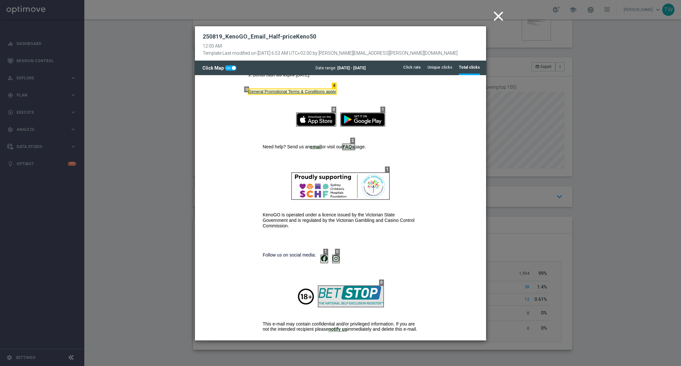
scroll to position [497, 0]
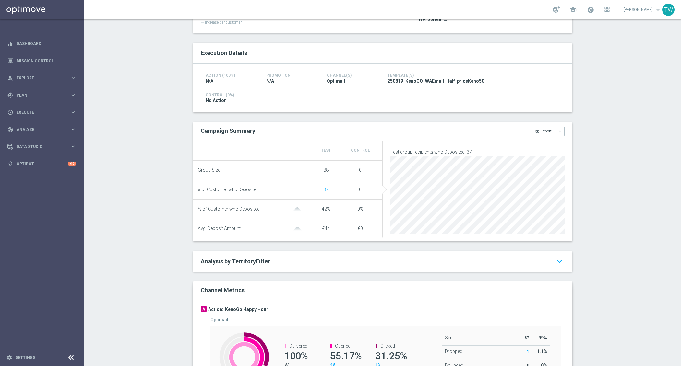
scroll to position [180, 0]
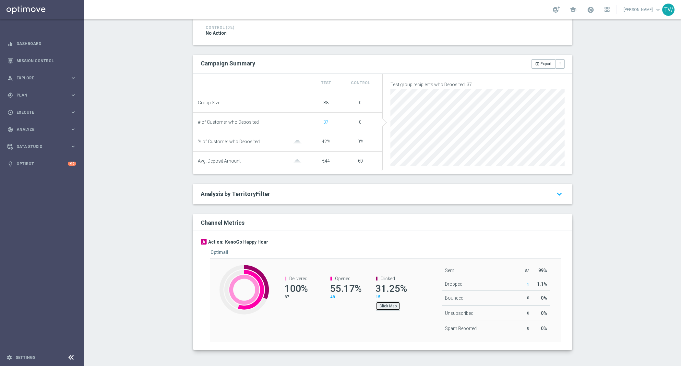
click at [388, 309] on button "Click Map" at bounding box center [388, 306] width 24 height 9
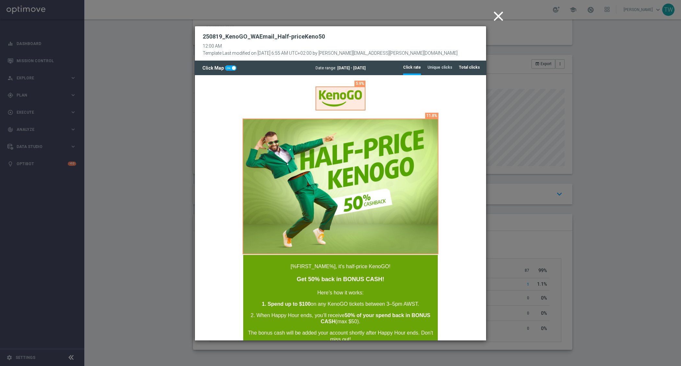
click at [470, 66] on tab-header "Total clicks" at bounding box center [469, 68] width 21 height 6
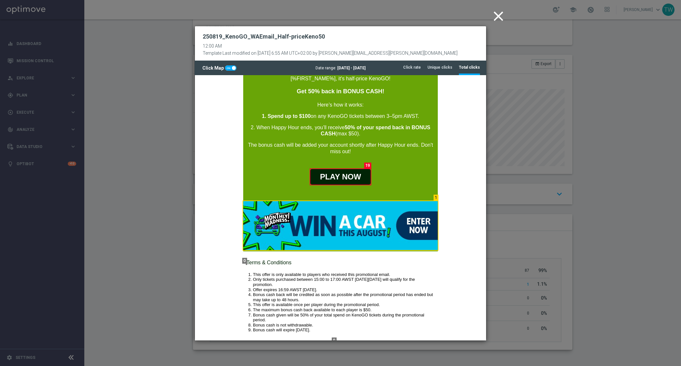
scroll to position [497, 0]
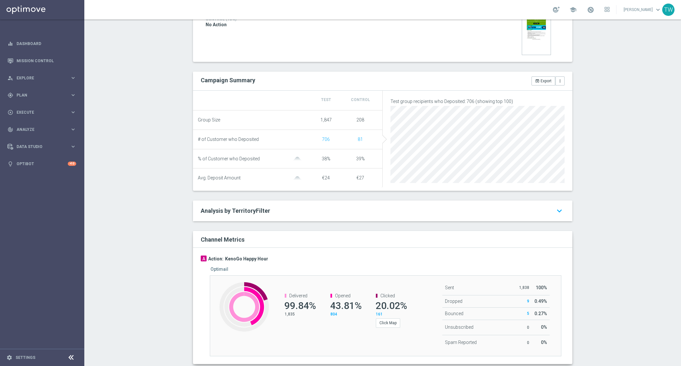
scroll to position [197, 0]
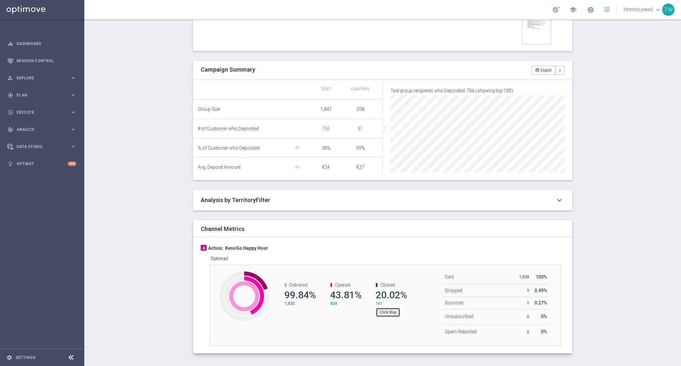
click at [395, 313] on button "Click Map" at bounding box center [388, 312] width 24 height 9
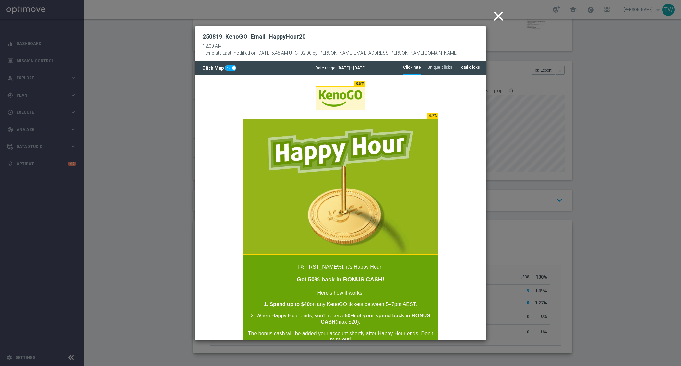
click at [473, 70] on li "Total clicks" at bounding box center [469, 68] width 21 height 14
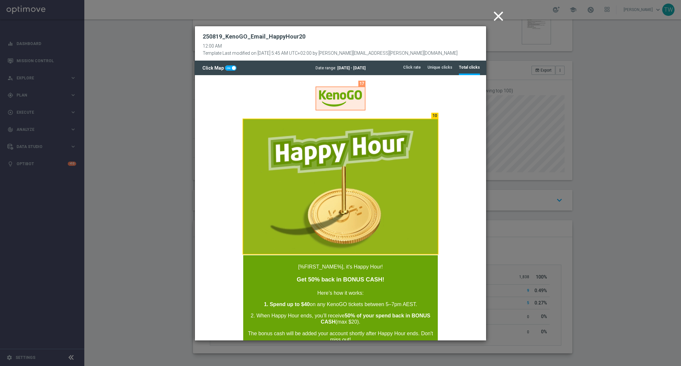
scroll to position [497, 0]
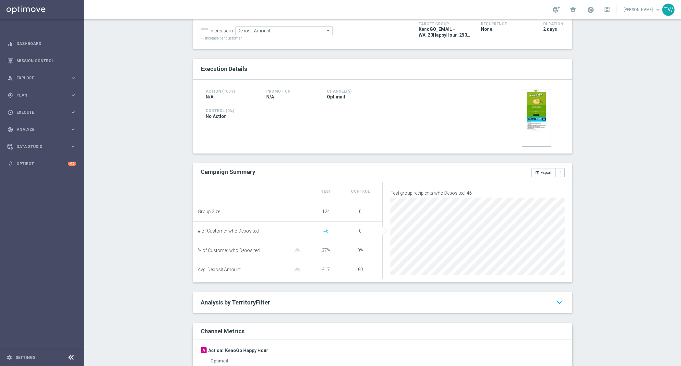
scroll to position [205, 0]
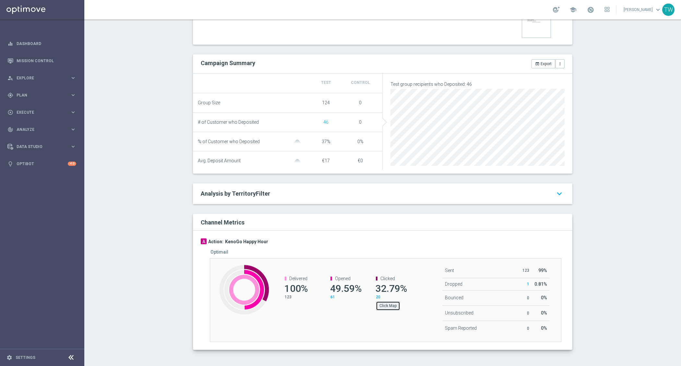
click at [387, 307] on button "Click Map" at bounding box center [388, 305] width 24 height 9
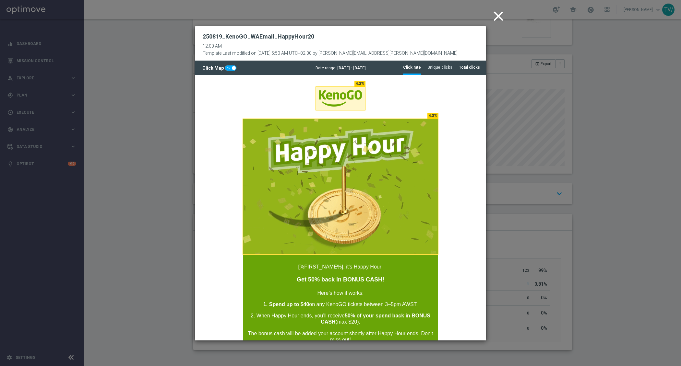
click at [461, 70] on li "Total clicks" at bounding box center [469, 68] width 21 height 14
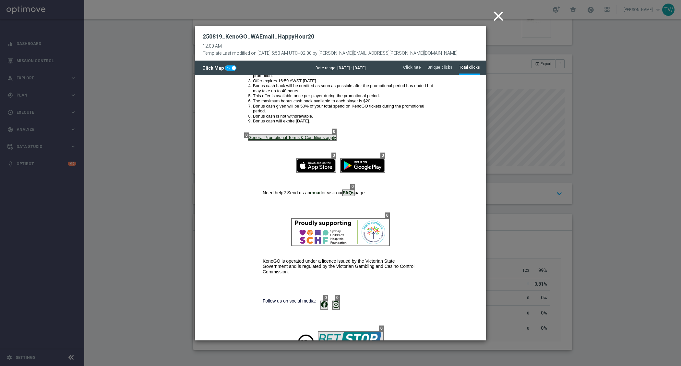
scroll to position [497, 0]
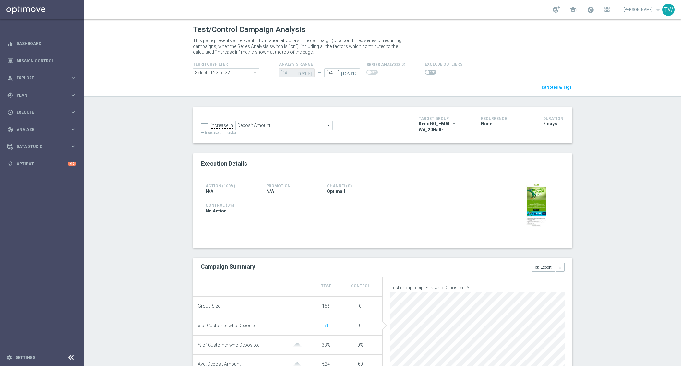
scroll to position [205, 0]
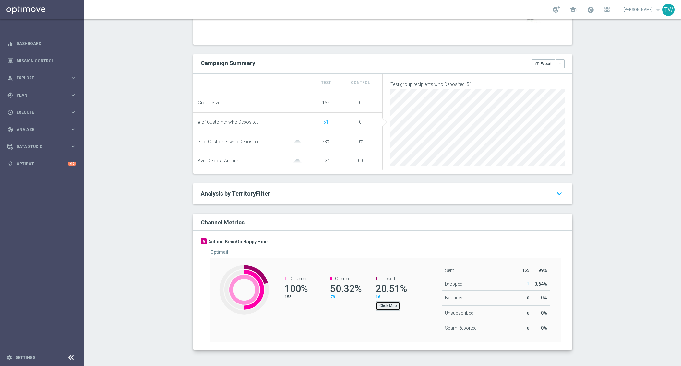
click at [389, 302] on button "Click Map" at bounding box center [388, 305] width 24 height 9
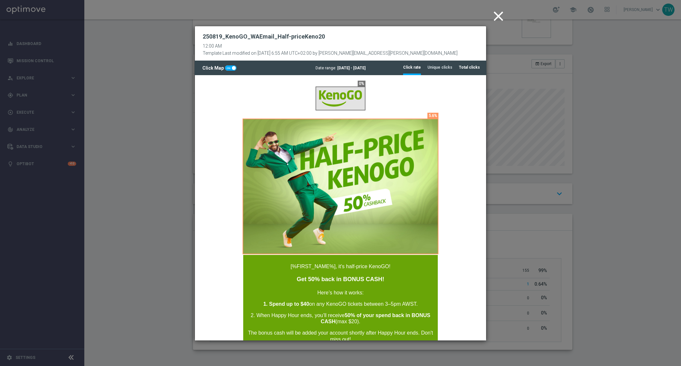
click at [469, 62] on li "Total clicks" at bounding box center [469, 68] width 21 height 14
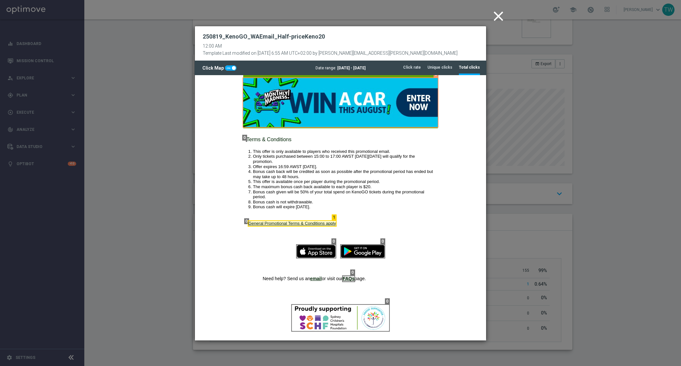
scroll to position [497, 0]
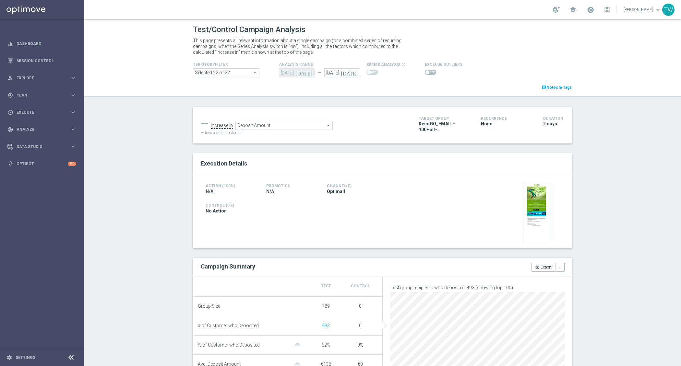
scroll to position [202, 0]
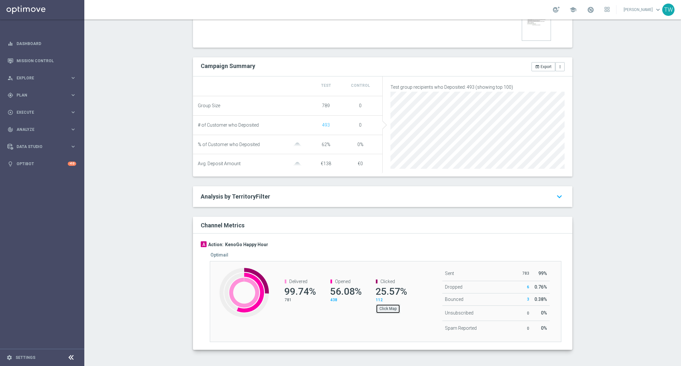
click at [391, 307] on button "Click Map" at bounding box center [388, 308] width 24 height 9
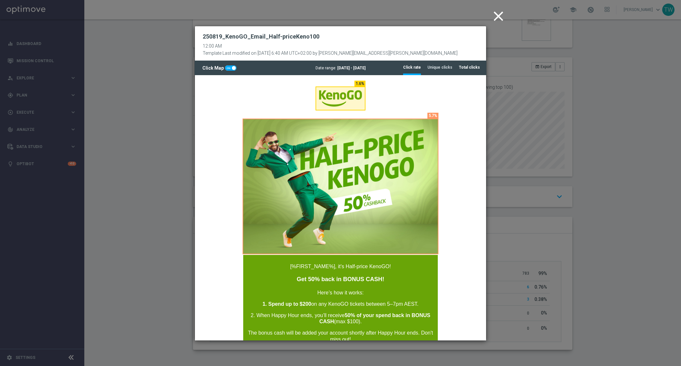
click at [462, 72] on li "Total clicks" at bounding box center [469, 68] width 21 height 14
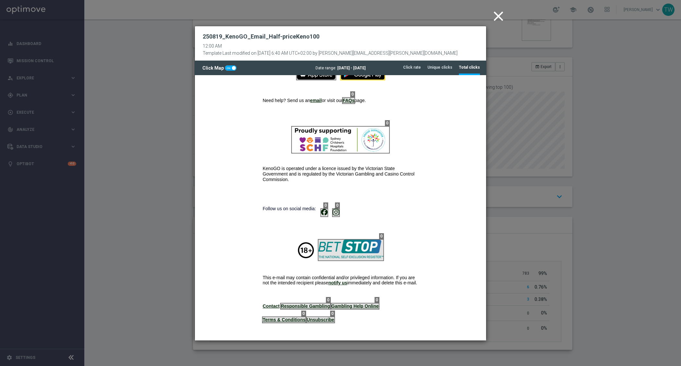
scroll to position [497, 0]
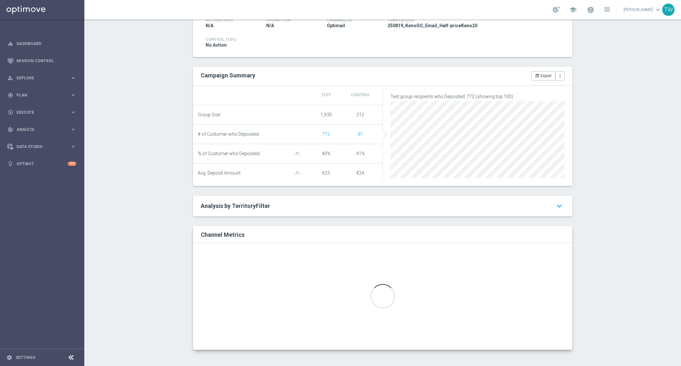
scroll to position [177, 0]
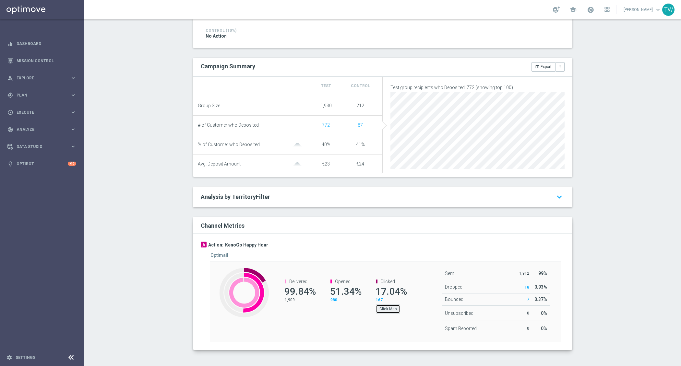
click at [390, 310] on button "Click Map" at bounding box center [388, 309] width 24 height 9
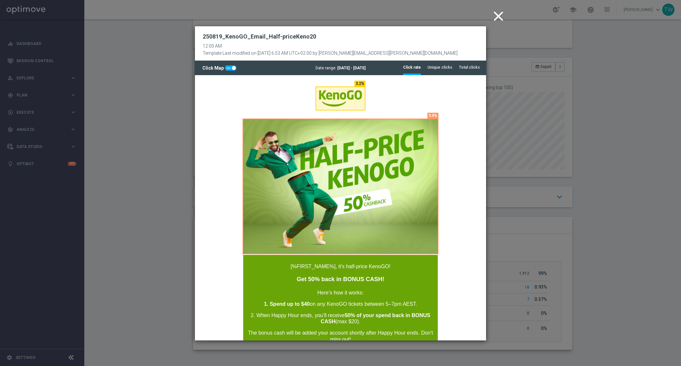
scroll to position [0, 0]
click at [481, 70] on div "Date range: 19 Aug 2025 - 20 Aug 2025" at bounding box center [340, 68] width 292 height 5
click at [474, 69] on tab-header "Total clicks" at bounding box center [469, 68] width 21 height 6
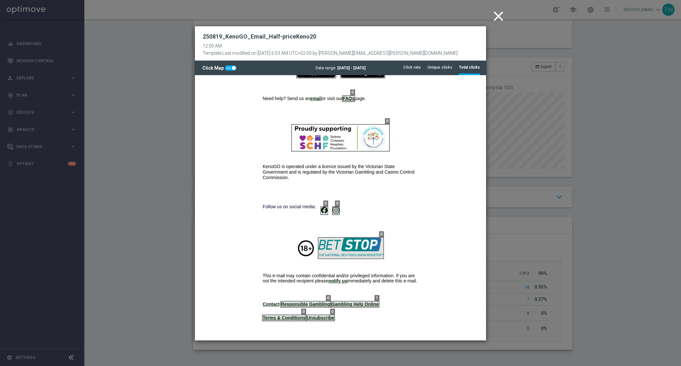
click at [495, 14] on icon "close" at bounding box center [498, 16] width 16 height 16
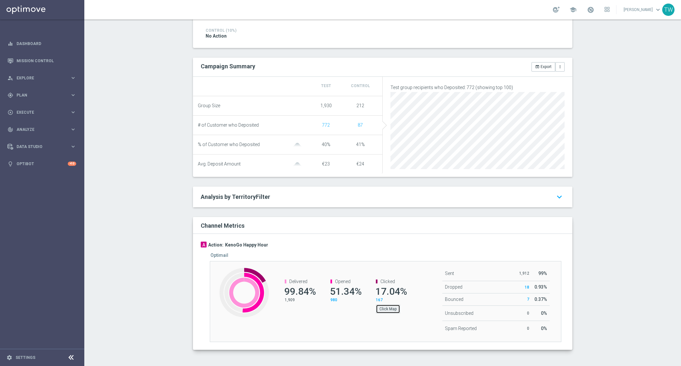
click at [386, 309] on button "Click Map" at bounding box center [388, 309] width 24 height 9
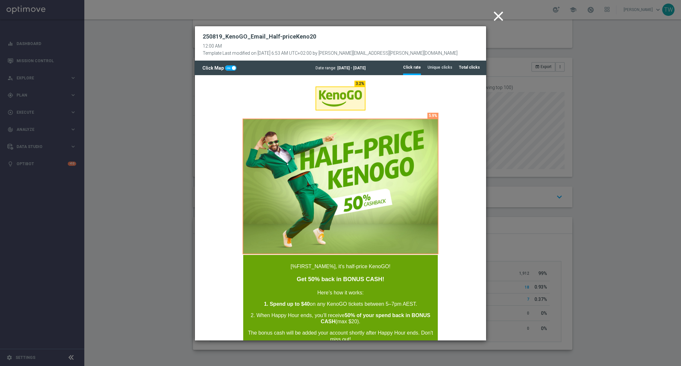
drag, startPoint x: 471, startPoint y: 64, endPoint x: 472, endPoint y: 71, distance: 7.2
click at [472, 65] on li "Total clicks" at bounding box center [469, 68] width 21 height 14
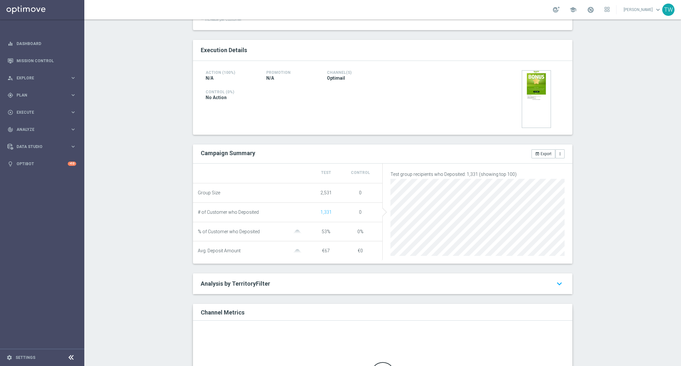
scroll to position [156, 0]
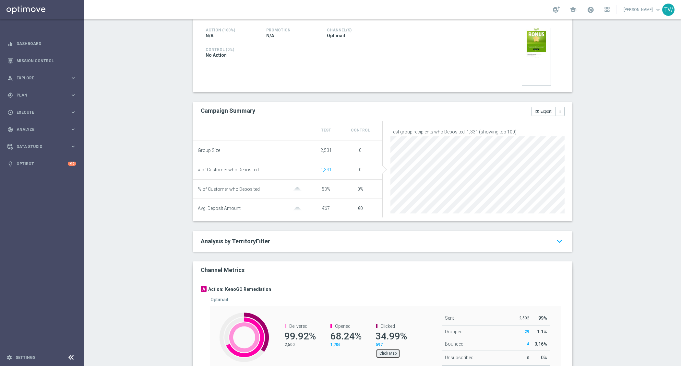
click at [391, 357] on button "Click Map" at bounding box center [388, 353] width 24 height 9
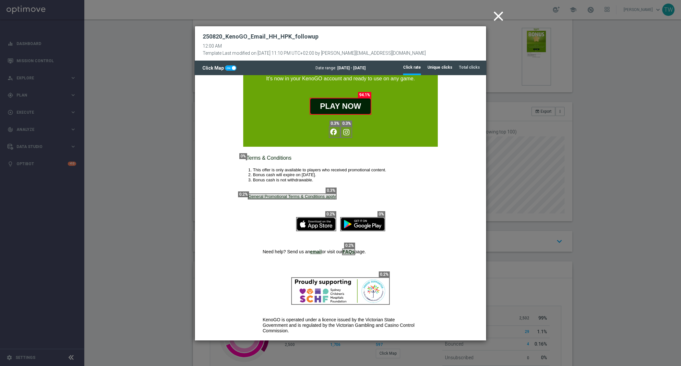
scroll to position [216, 0]
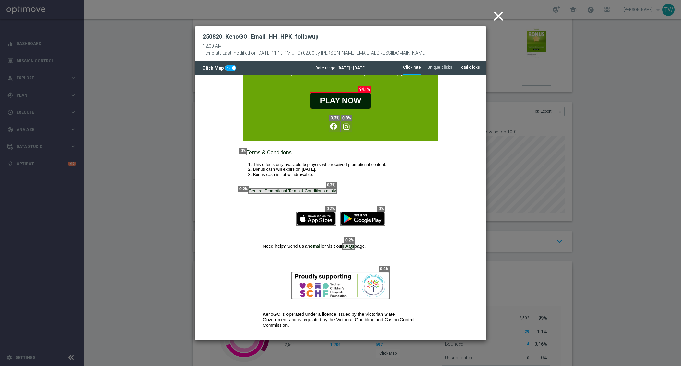
click at [466, 65] on tab-header "Total clicks" at bounding box center [469, 68] width 21 height 6
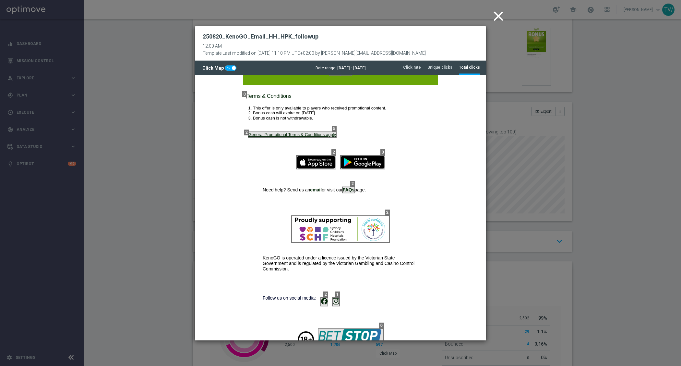
scroll to position [369, 0]
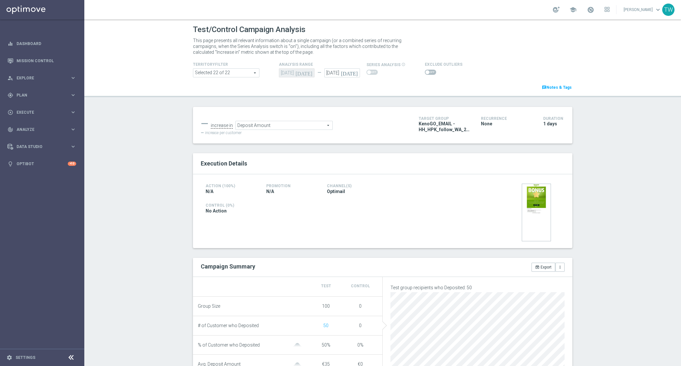
scroll to position [205, 0]
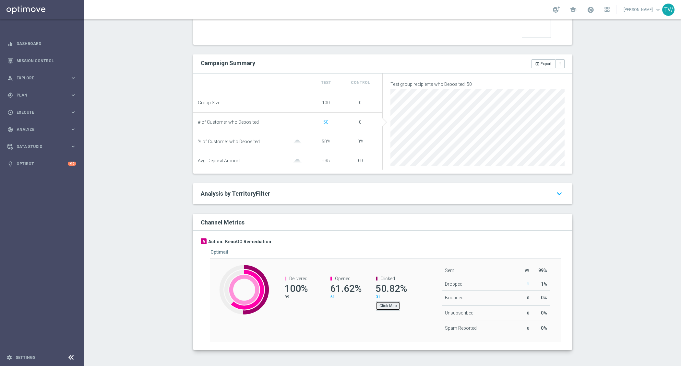
click at [378, 305] on button "Click Map" at bounding box center [388, 305] width 24 height 9
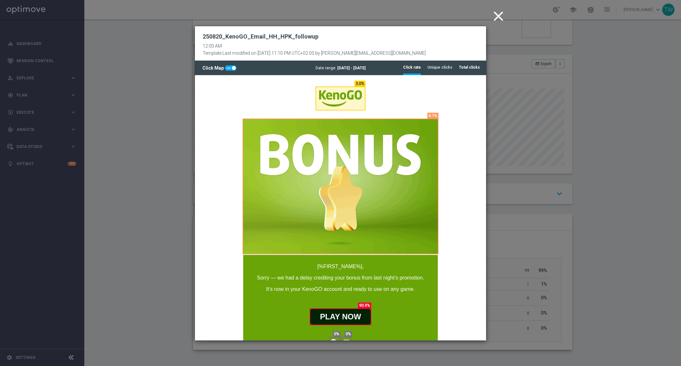
click at [475, 67] on tab-header "Total clicks" at bounding box center [469, 68] width 21 height 6
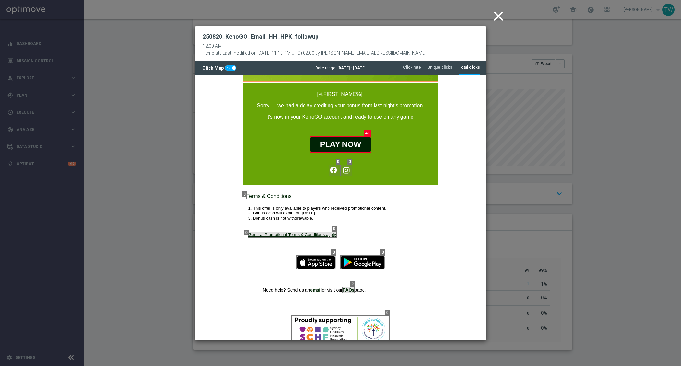
scroll to position [369, 0]
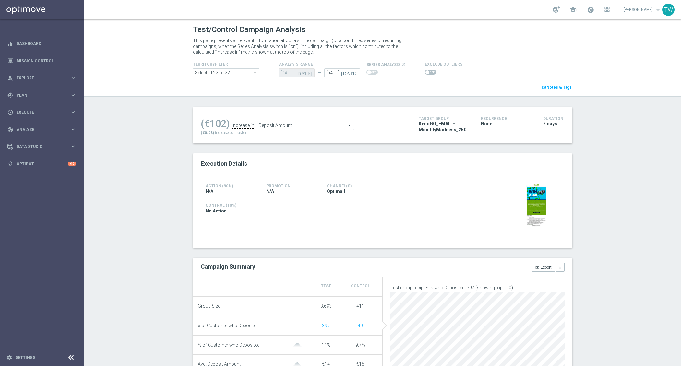
scroll to position [199, 0]
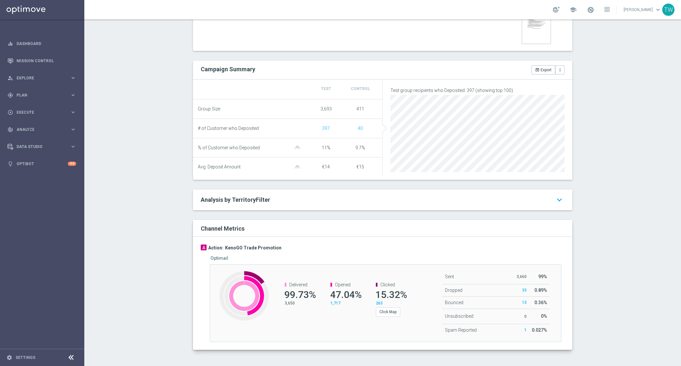
click at [374, 310] on channel-metrics-number "Clicked 15.32% 263 Click Map" at bounding box center [387, 299] width 36 height 35
click at [385, 314] on button "Click Map" at bounding box center [388, 312] width 24 height 9
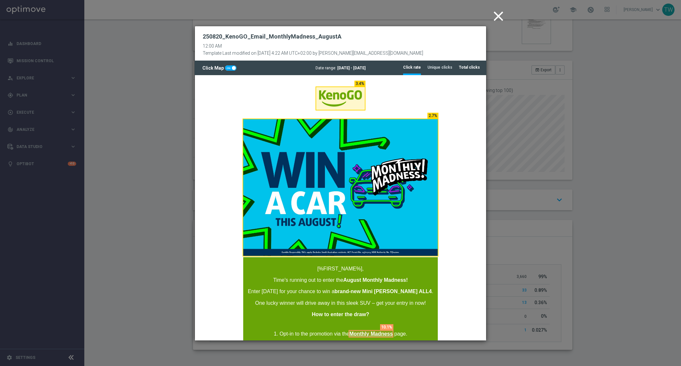
click at [477, 68] on tab-header "Total clicks" at bounding box center [469, 68] width 21 height 6
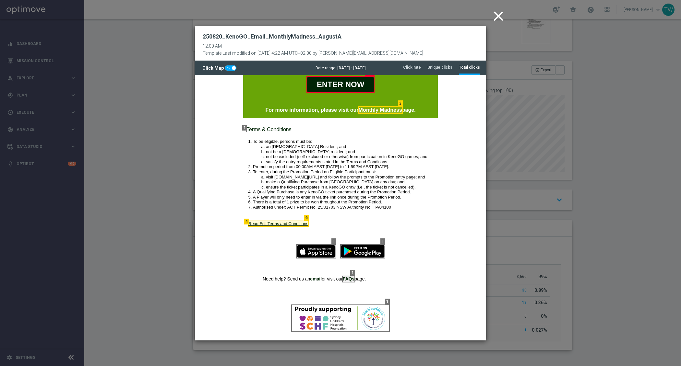
scroll to position [507, 0]
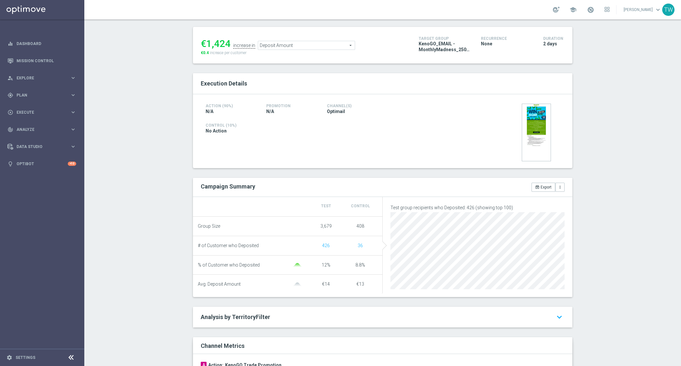
scroll to position [202, 0]
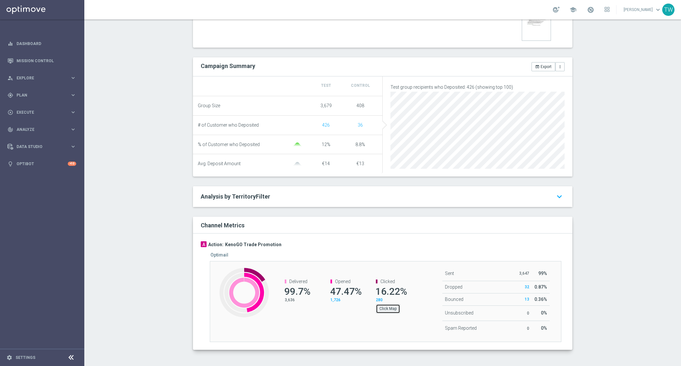
click at [385, 309] on button "Click Map" at bounding box center [388, 308] width 24 height 9
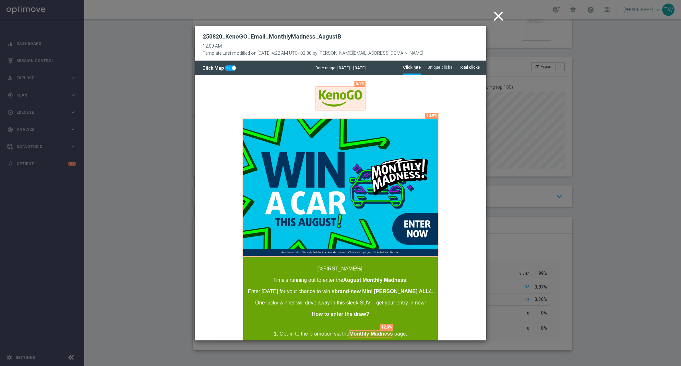
click at [465, 73] on li "Total clicks" at bounding box center [469, 68] width 21 height 14
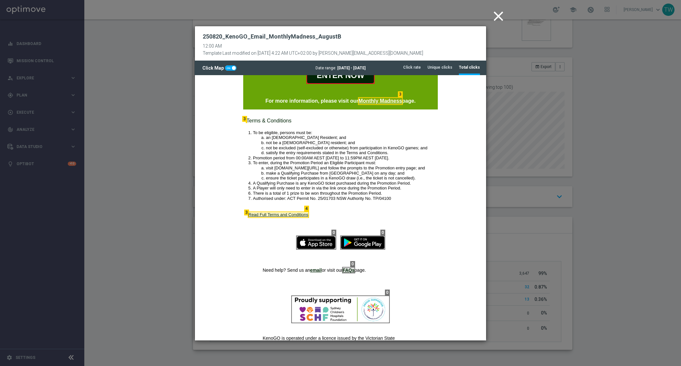
scroll to position [506, 0]
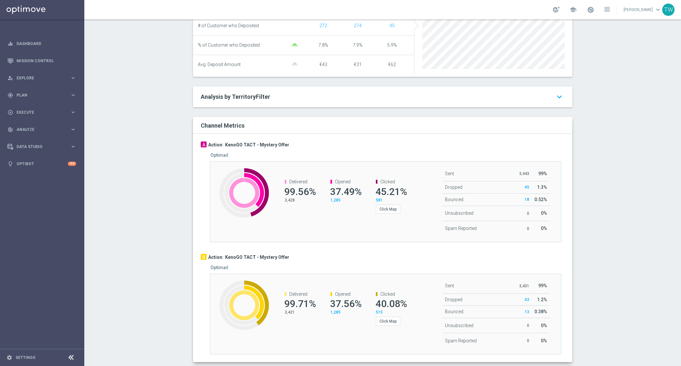
scroll to position [259, 0]
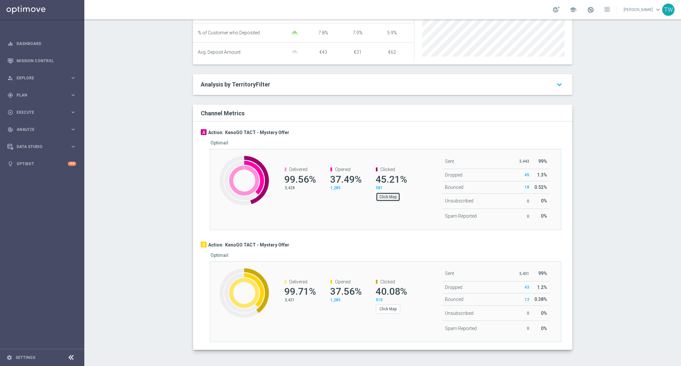
click at [391, 201] on button "Click Map" at bounding box center [388, 197] width 24 height 9
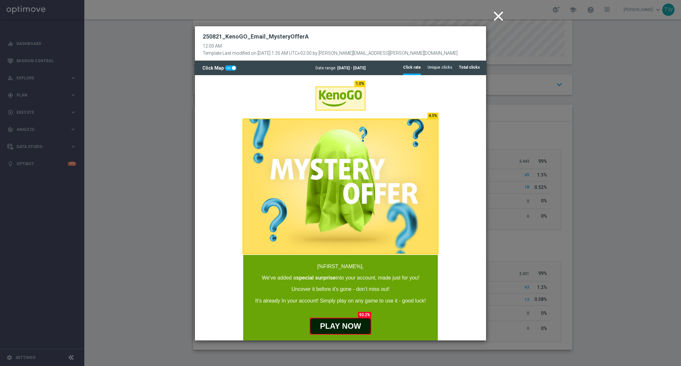
click at [478, 65] on li "Total clicks" at bounding box center [469, 68] width 21 height 14
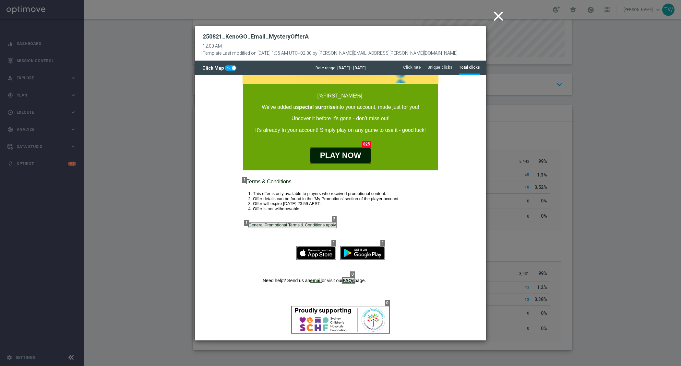
scroll to position [358, 0]
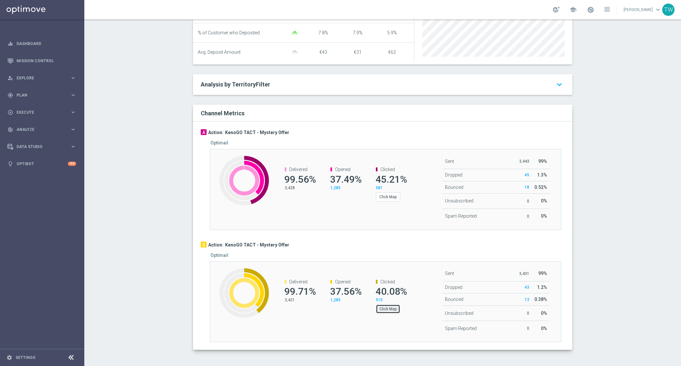
click at [390, 308] on button "Click Map" at bounding box center [388, 309] width 24 height 9
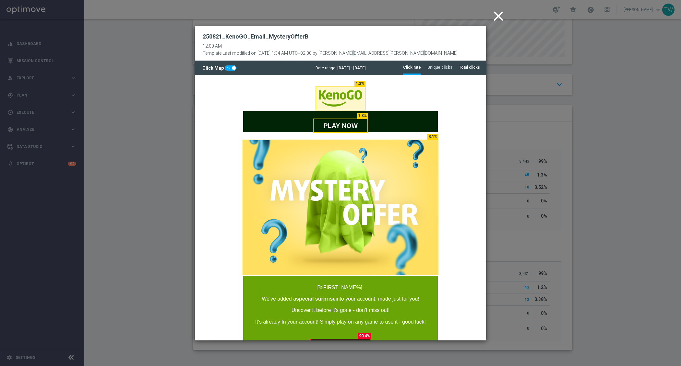
click at [466, 68] on tab-header "Total clicks" at bounding box center [469, 68] width 21 height 6
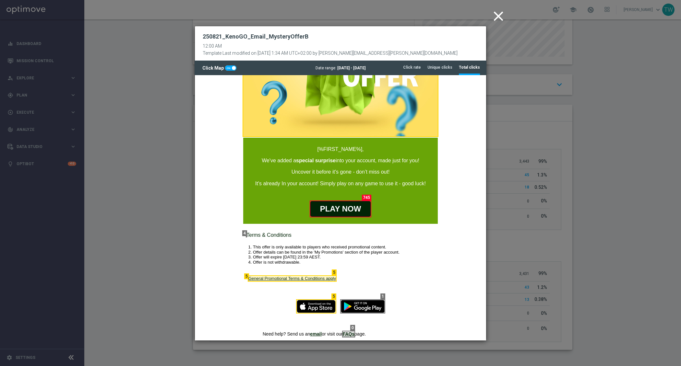
scroll to position [379, 0]
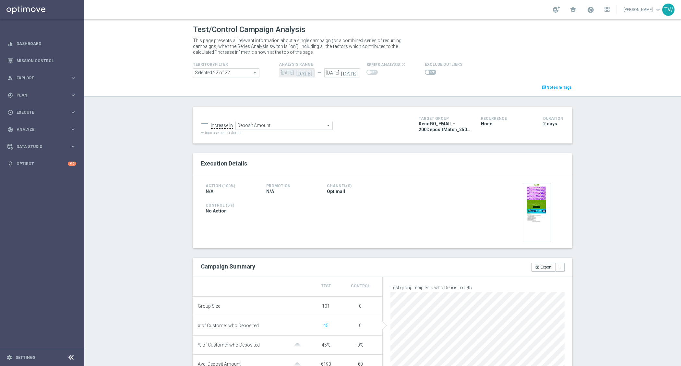
scroll to position [1, 0]
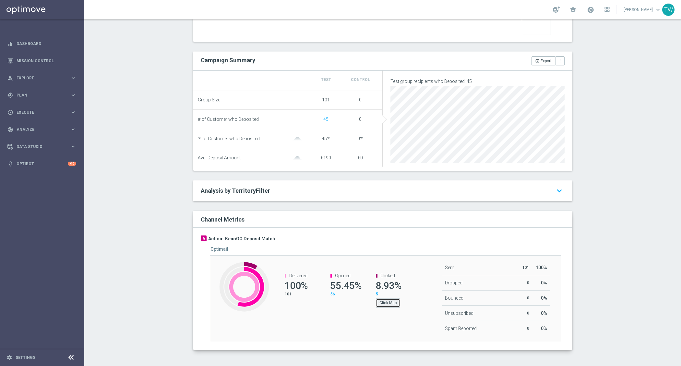
click at [384, 300] on button "Click Map" at bounding box center [388, 302] width 24 height 9
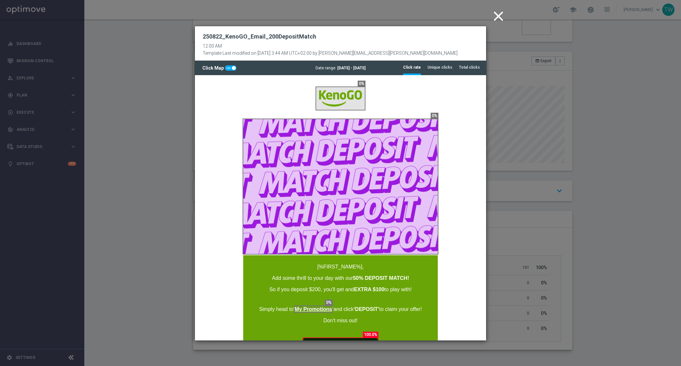
scroll to position [0, 0]
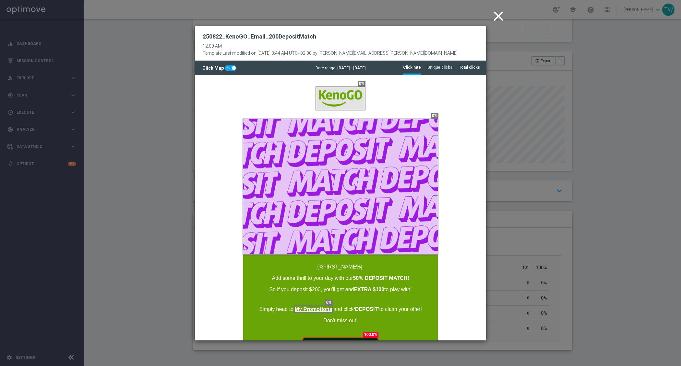
drag, startPoint x: 468, startPoint y: 66, endPoint x: 239, endPoint y: 9, distance: 235.9
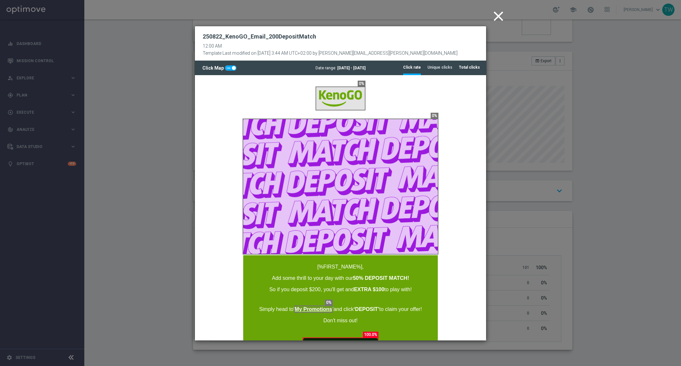
click at [468, 66] on tab-header "Total clicks" at bounding box center [469, 68] width 21 height 6
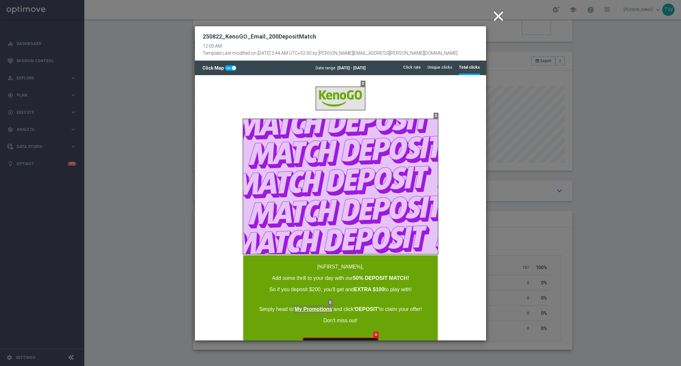
scroll to position [463, 0]
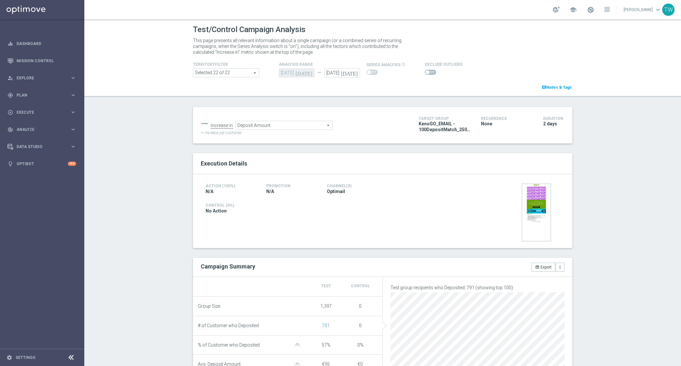
scroll to position [202, 0]
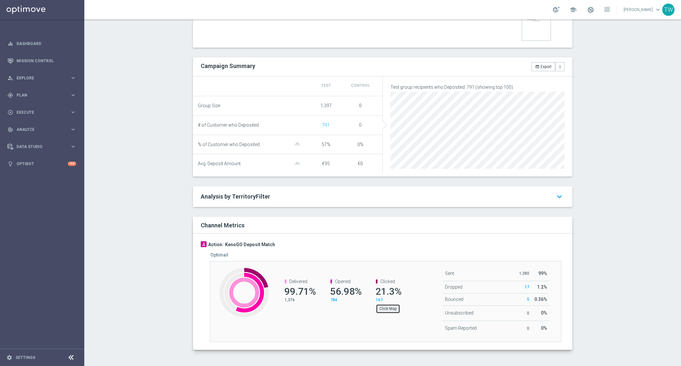
click at [389, 310] on button "Click Map" at bounding box center [388, 308] width 24 height 9
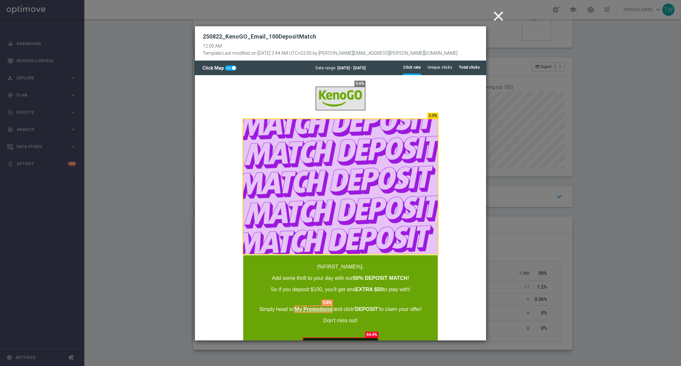
drag, startPoint x: 473, startPoint y: 65, endPoint x: 471, endPoint y: 74, distance: 9.4
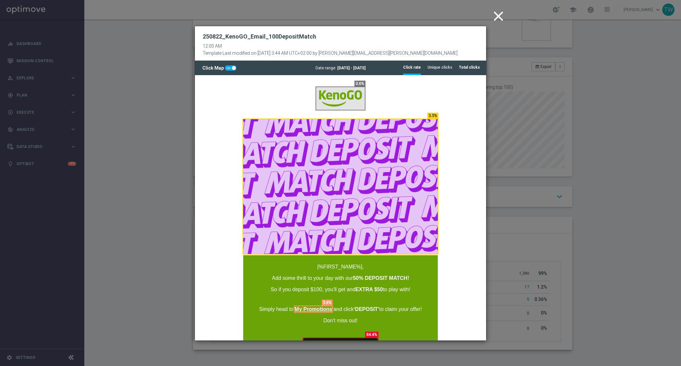
click at [473, 65] on tab-header "Total clicks" at bounding box center [469, 68] width 21 height 6
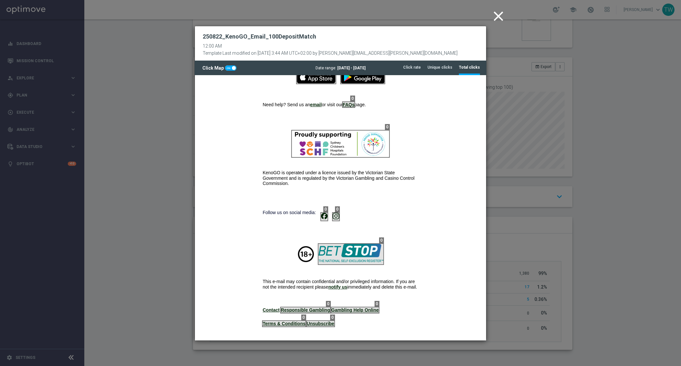
scroll to position [463, 0]
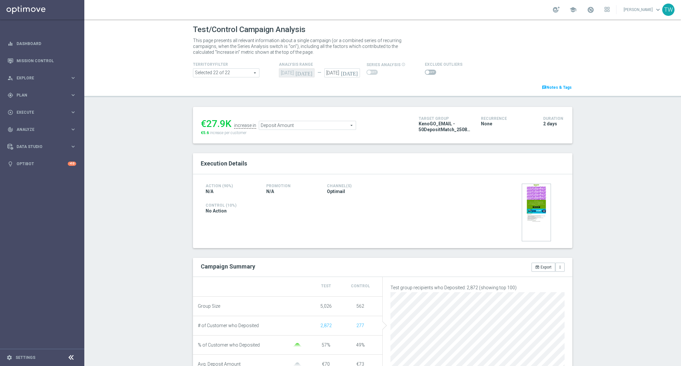
scroll to position [202, 0]
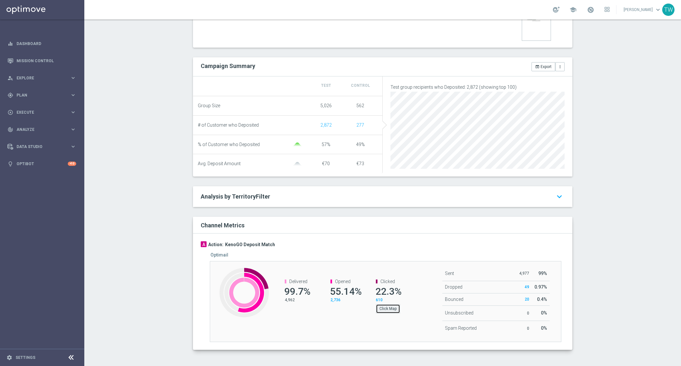
click at [378, 311] on button "Click Map" at bounding box center [388, 308] width 24 height 9
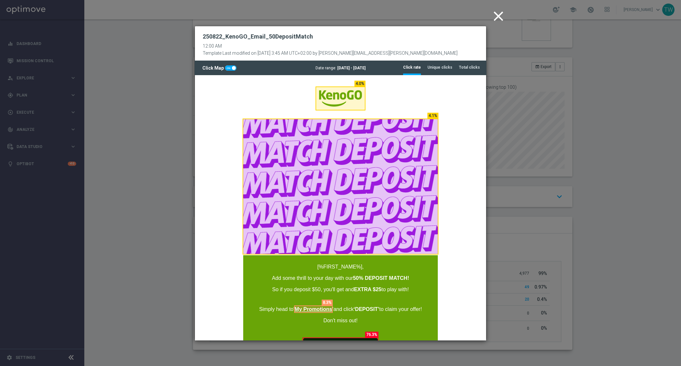
scroll to position [0, 0]
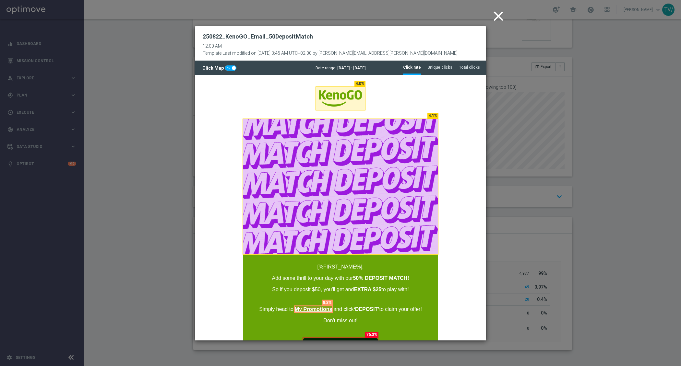
click at [482, 70] on div "Date range: 22 Aug 2025 - 23 Aug 2025" at bounding box center [340, 68] width 292 height 5
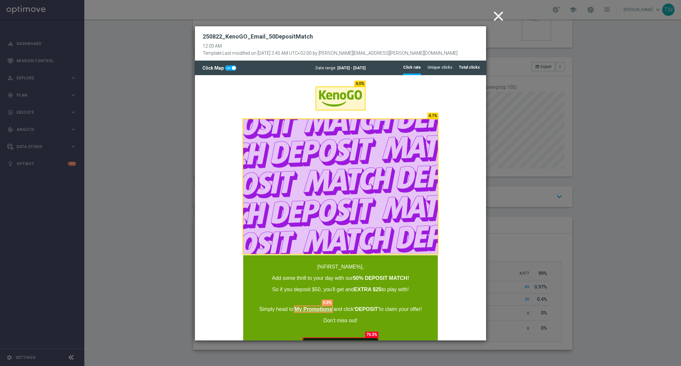
click at [473, 72] on li "Total clicks" at bounding box center [469, 68] width 21 height 14
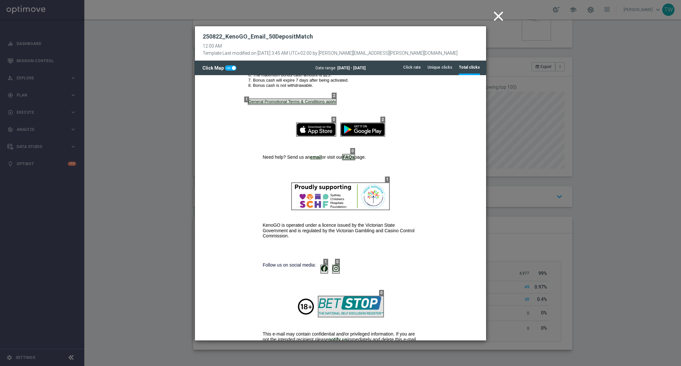
scroll to position [463, 0]
